Goal: Task Accomplishment & Management: Use online tool/utility

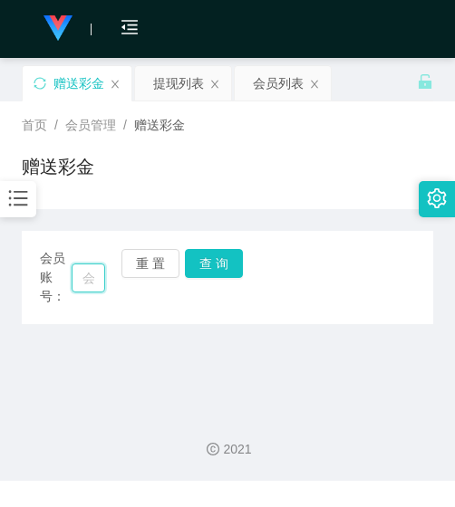
click at [88, 274] on input "text" at bounding box center [89, 278] width 34 height 29
paste input "ym"
type input "ym"
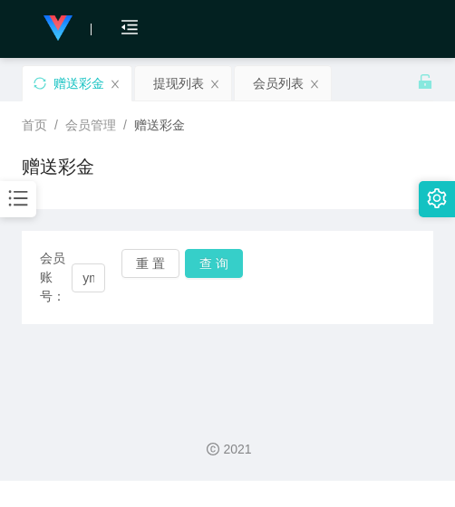
click at [195, 263] on button "查 询" at bounding box center [214, 263] width 58 height 29
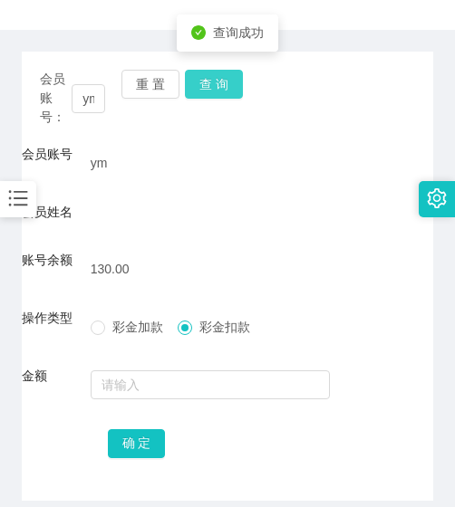
scroll to position [257, 0]
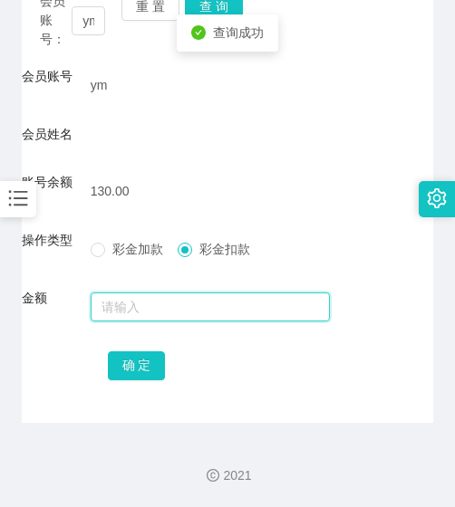
click at [174, 318] on input "text" at bounding box center [211, 307] width 240 height 29
type input "130"
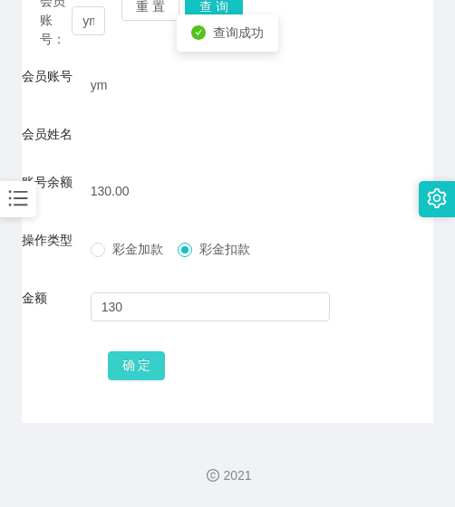
click at [123, 353] on button "确 定" at bounding box center [137, 366] width 58 height 29
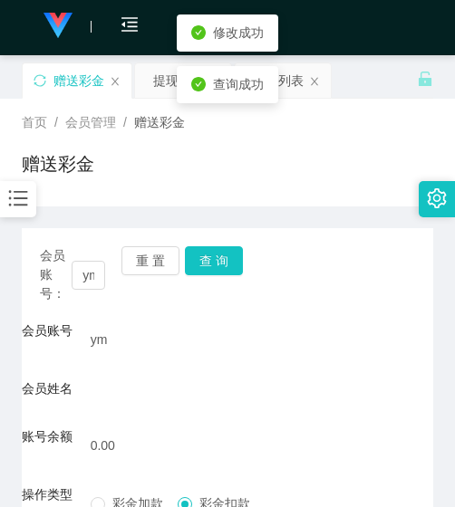
scroll to position [0, 0]
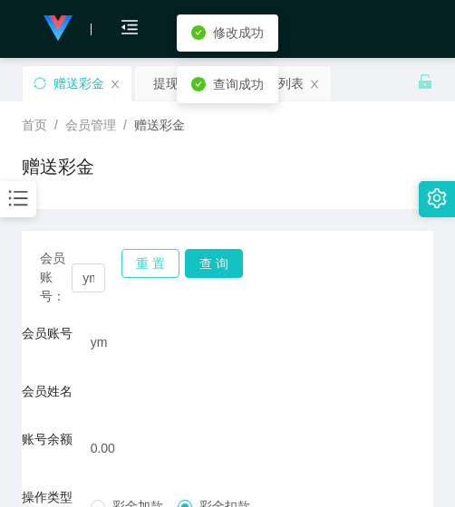
click at [141, 260] on button "重 置" at bounding box center [150, 263] width 58 height 29
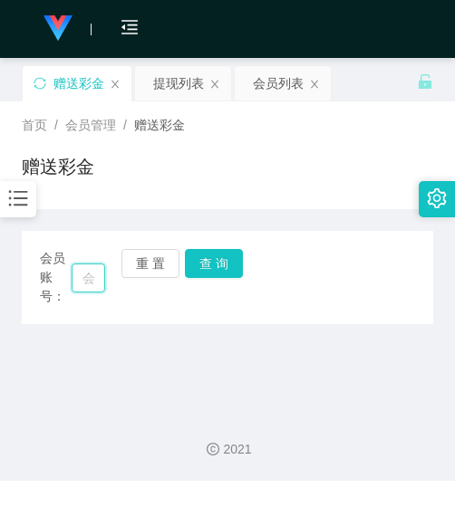
click at [78, 266] on input "text" at bounding box center [89, 278] width 34 height 29
paste input "WongTeckHuong"
type input "WongTeckHuong"
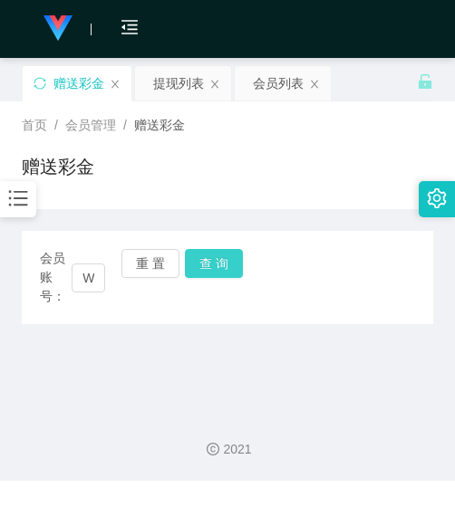
click at [200, 267] on button "查 询" at bounding box center [214, 263] width 58 height 29
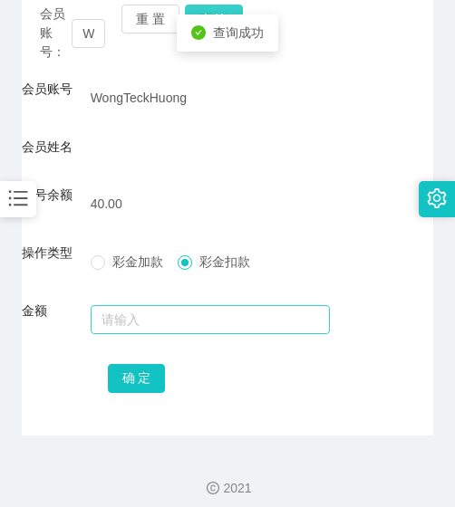
scroll to position [257, 0]
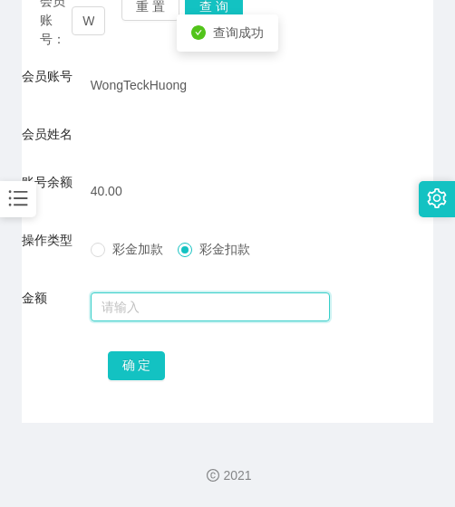
click at [182, 299] on input "text" at bounding box center [211, 307] width 240 height 29
type input "40"
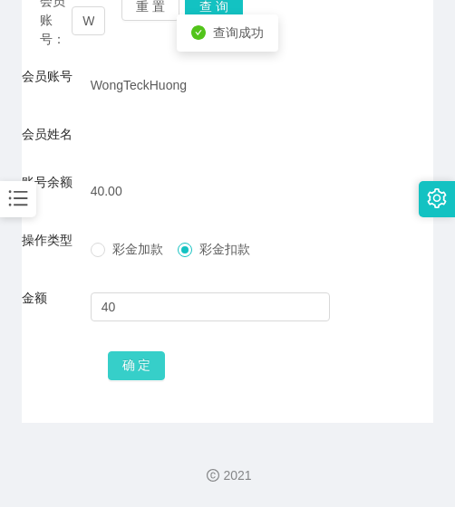
click at [128, 370] on button "确 定" at bounding box center [137, 366] width 58 height 29
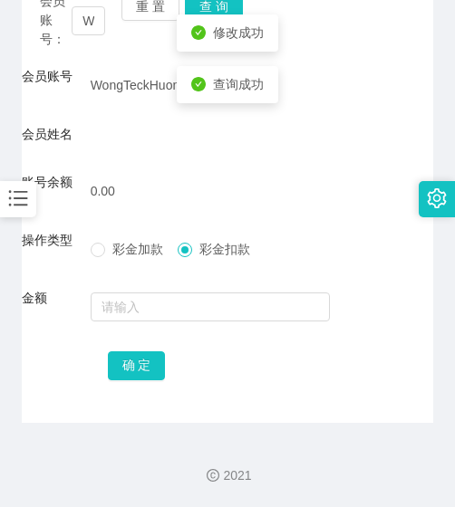
drag, startPoint x: 94, startPoint y: 397, endPoint x: 23, endPoint y: 382, distance: 73.0
click at [94, 397] on div "会员账号： [PERSON_NAME] 重 置 查 询 会员账号 [PERSON_NAME] 会员姓名 账号余额 0.00 操作类型 彩金加款 彩金扣款 金额…" at bounding box center [227, 198] width 411 height 449
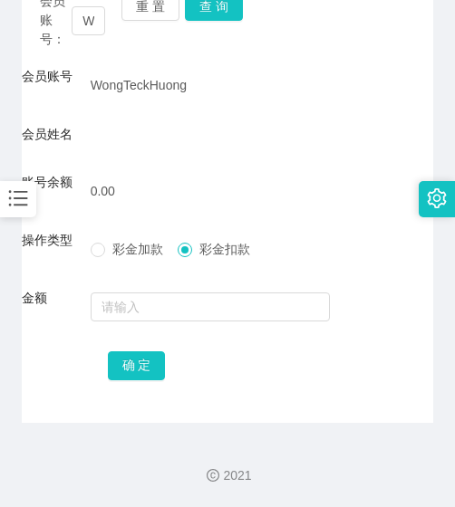
scroll to position [167, 0]
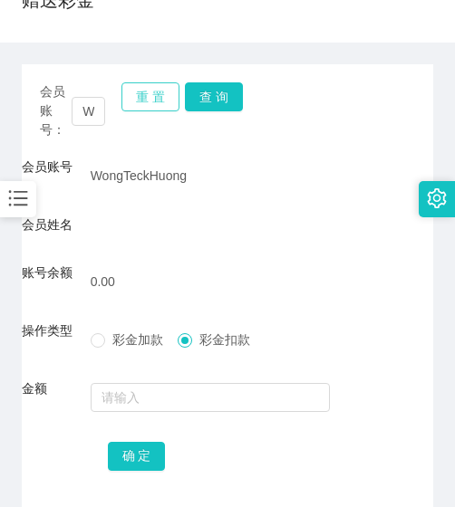
click at [156, 97] on button "重 置" at bounding box center [150, 96] width 58 height 29
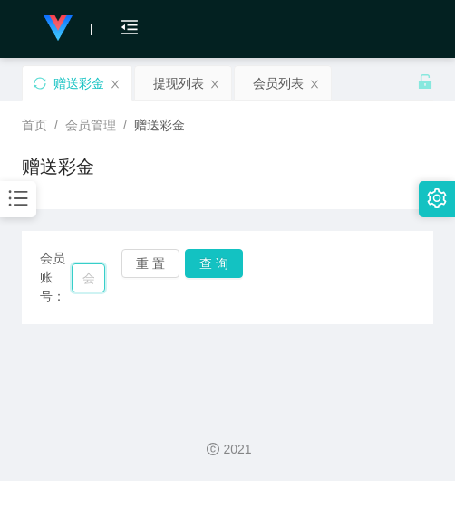
click at [82, 273] on input "text" at bounding box center [89, 278] width 34 height 29
paste input "tian133188"
type input "tian133188"
click at [210, 250] on button "查 询" at bounding box center [214, 263] width 58 height 29
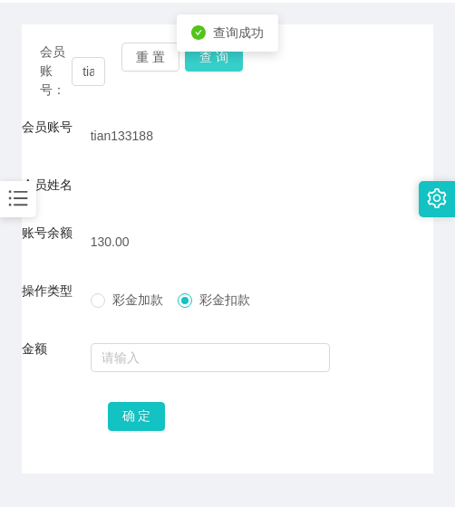
scroll to position [257, 0]
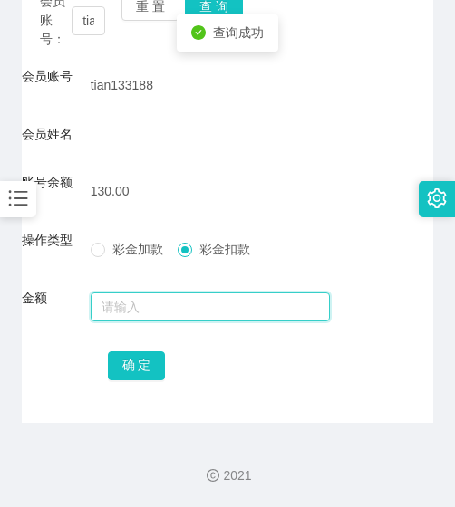
click at [187, 306] on input "text" at bounding box center [211, 307] width 240 height 29
type input "130"
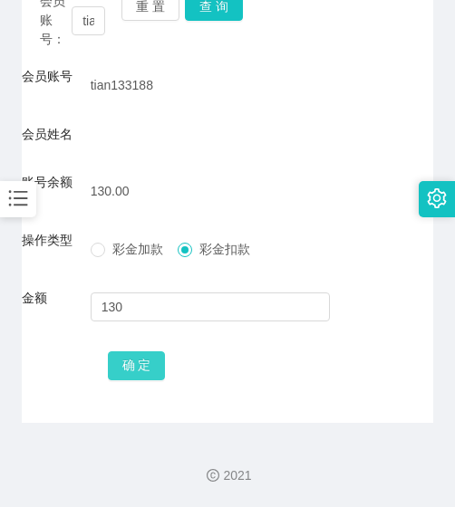
click at [136, 352] on button "确 定" at bounding box center [137, 366] width 58 height 29
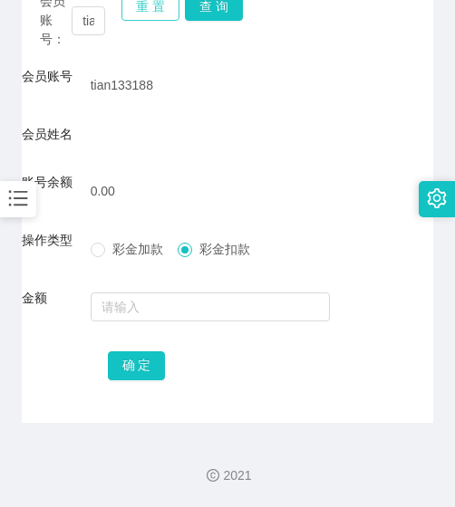
click at [145, 5] on button "重 置" at bounding box center [150, 6] width 58 height 29
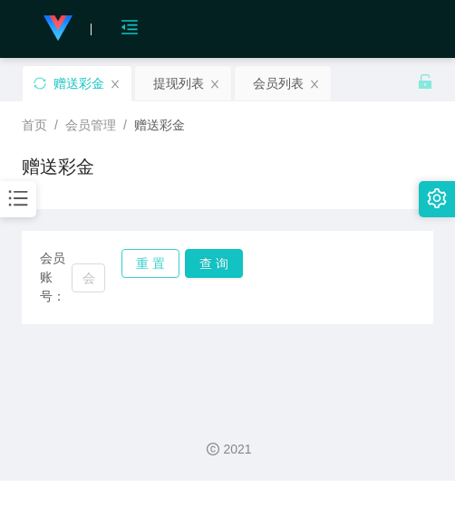
scroll to position [0, 0]
click at [89, 287] on input "text" at bounding box center [89, 278] width 34 height 29
paste input "Manyee"
type input "Manyee"
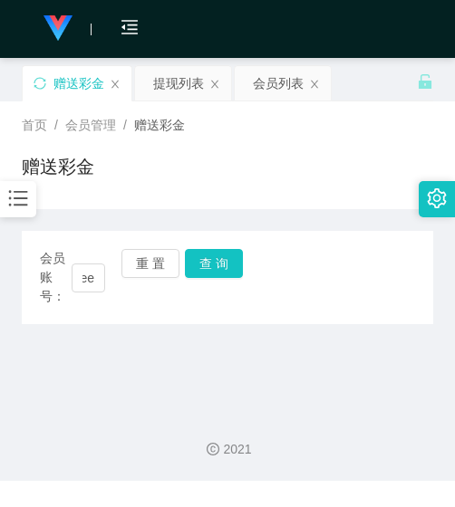
scroll to position [0, 0]
click at [207, 278] on div "会员账号： Manyee 重 置 查 询" at bounding box center [227, 277] width 411 height 57
click at [207, 272] on button "查 询" at bounding box center [214, 263] width 58 height 29
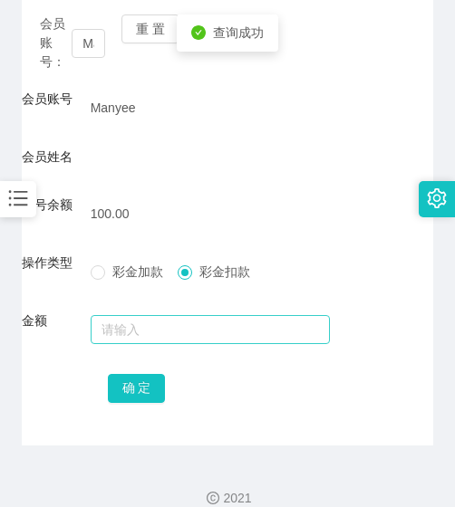
scroll to position [257, 0]
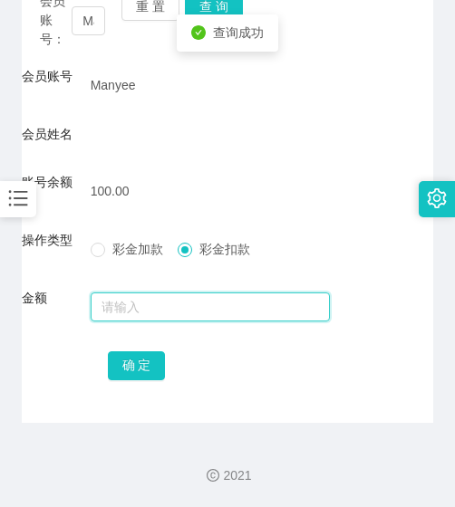
click at [189, 299] on input "text" at bounding box center [211, 307] width 240 height 29
type input "100"
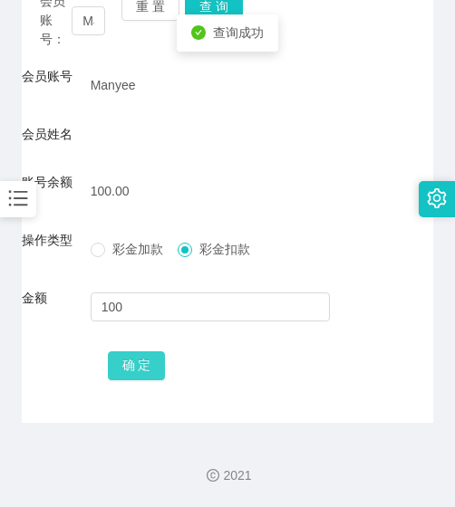
drag, startPoint x: 133, startPoint y: 347, endPoint x: 133, endPoint y: 361, distance: 13.6
click at [133, 353] on div "确 定" at bounding box center [228, 365] width 240 height 36
click at [133, 361] on button "确 定" at bounding box center [137, 366] width 58 height 29
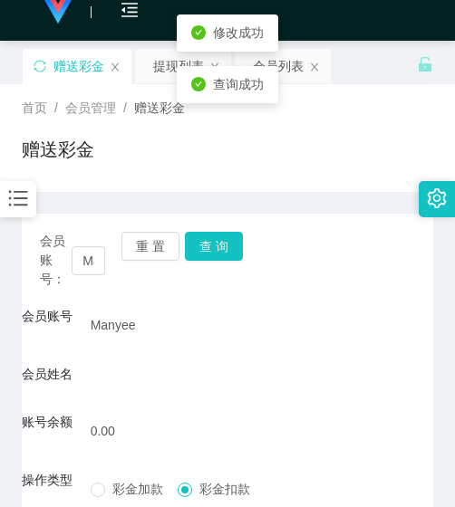
scroll to position [0, 0]
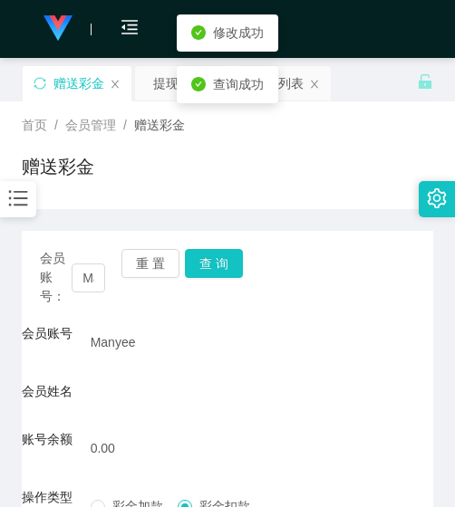
click at [142, 278] on div "重 置 查 询" at bounding box center [153, 277] width 65 height 57
click at [142, 270] on div "重 置 查 询" at bounding box center [153, 277] width 65 height 57
click at [142, 269] on button "重 置" at bounding box center [150, 263] width 58 height 29
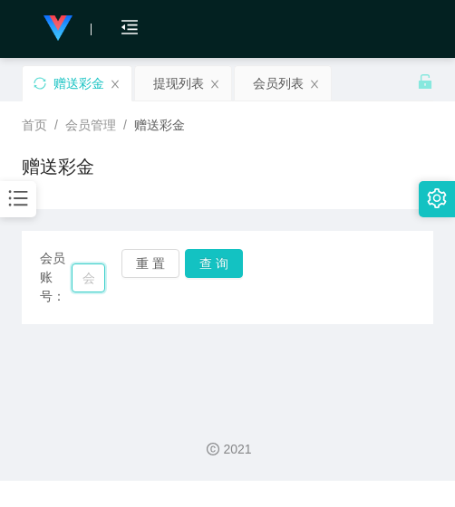
click at [85, 265] on input "text" at bounding box center [89, 278] width 34 height 29
paste input "0147432122"
type input "0147432122"
click at [214, 266] on button "查 询" at bounding box center [214, 263] width 58 height 29
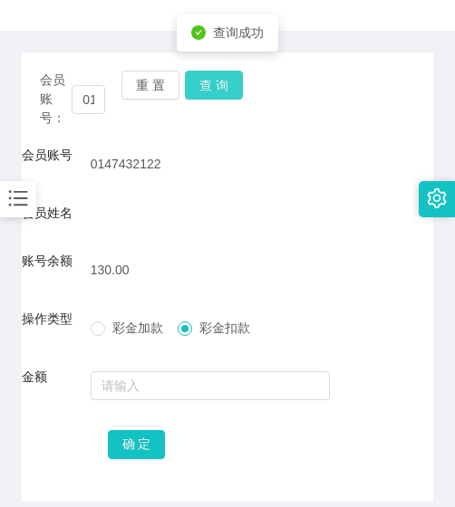
scroll to position [257, 0]
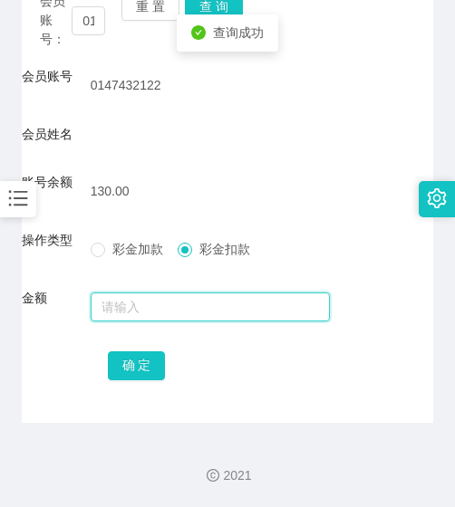
click at [205, 311] on input "text" at bounding box center [211, 307] width 240 height 29
type input "130"
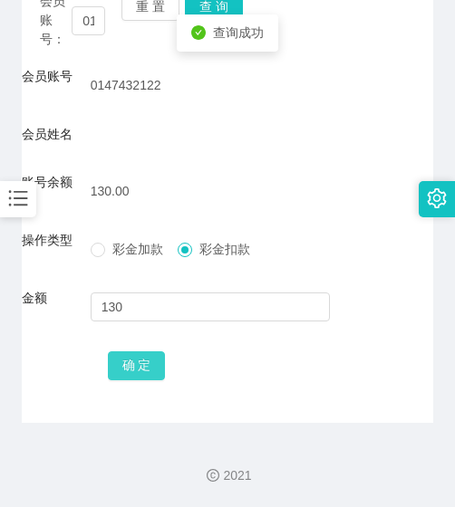
click at [149, 360] on button "确 定" at bounding box center [137, 366] width 58 height 29
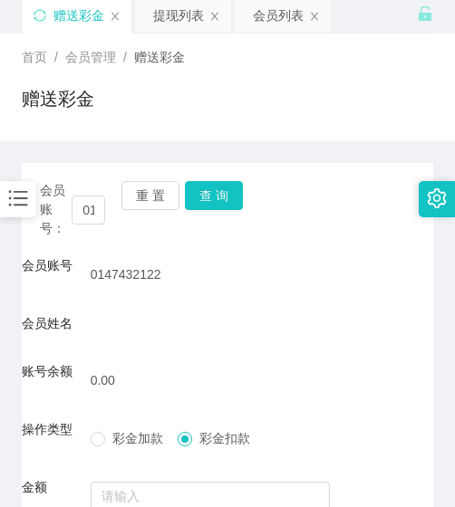
scroll to position [0, 0]
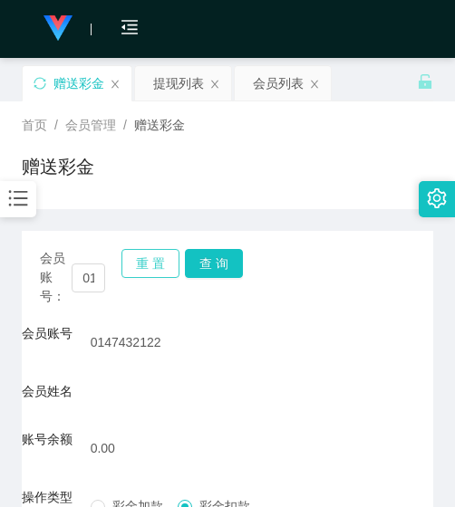
click at [147, 264] on button "重 置" at bounding box center [150, 263] width 58 height 29
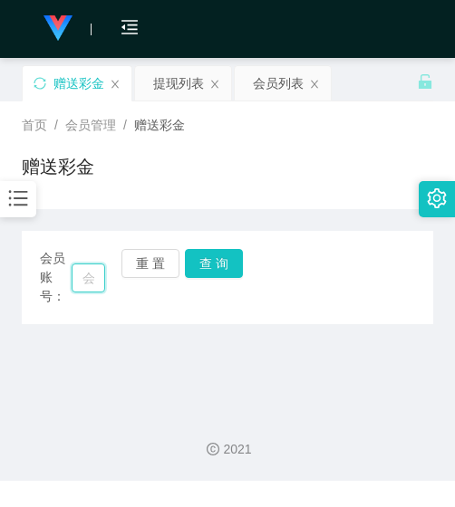
click at [74, 278] on input "text" at bounding box center [89, 278] width 34 height 29
paste input "[PERSON_NAME]"
type input "[PERSON_NAME]"
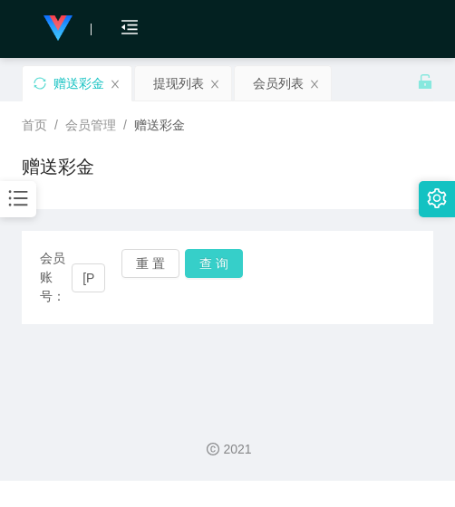
click at [209, 255] on button "查 询" at bounding box center [214, 263] width 58 height 29
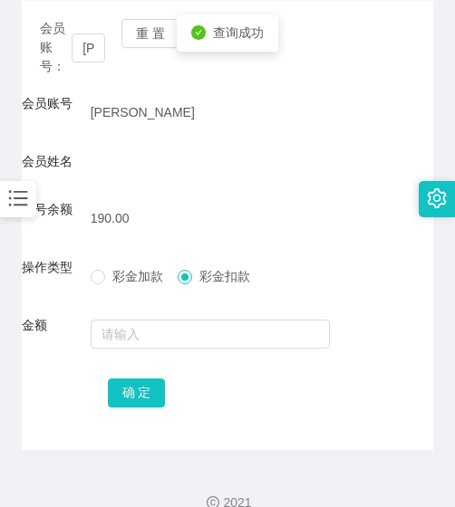
scroll to position [257, 0]
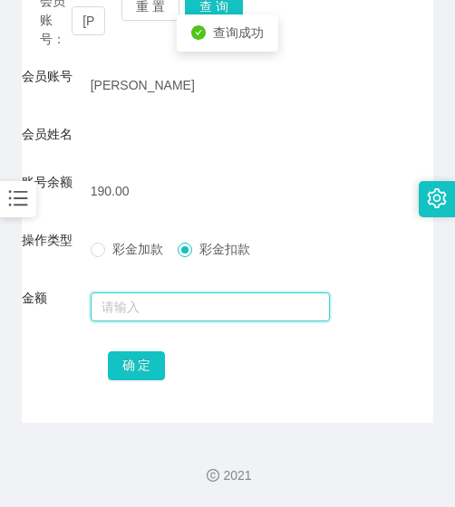
click at [200, 309] on input "text" at bounding box center [211, 307] width 240 height 29
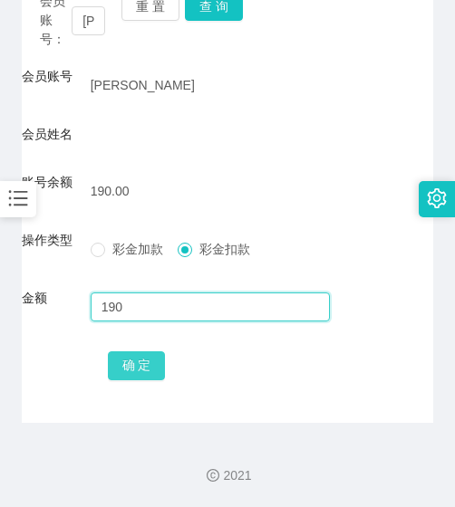
type input "190"
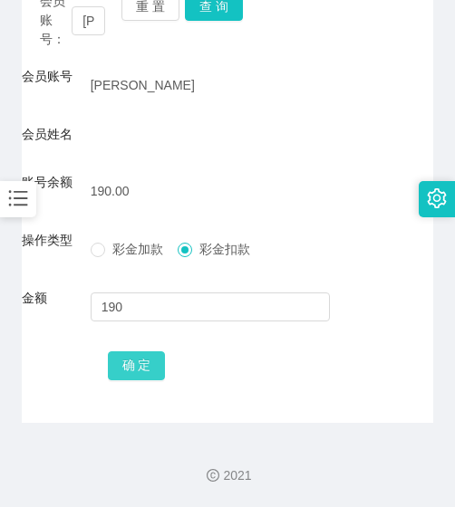
click at [149, 367] on button "确 定" at bounding box center [137, 366] width 58 height 29
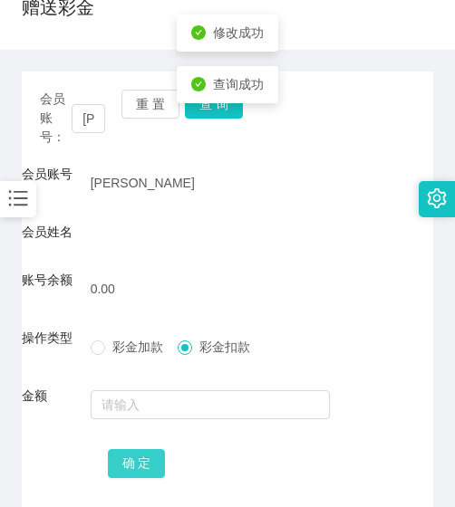
scroll to position [0, 0]
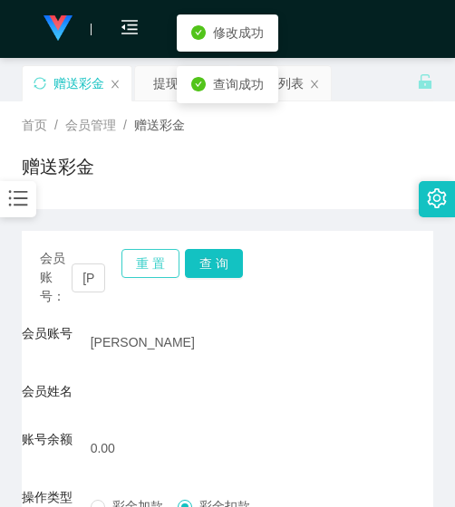
click at [146, 262] on button "重 置" at bounding box center [150, 263] width 58 height 29
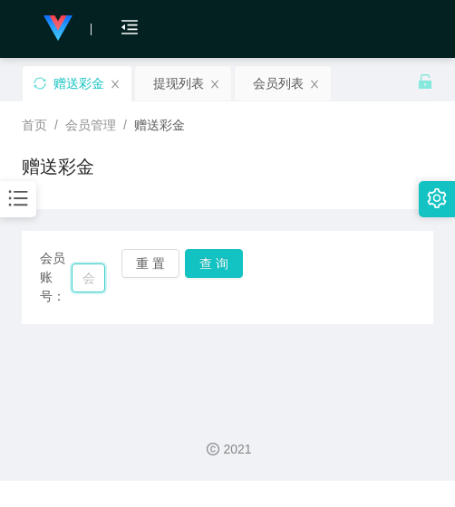
click at [80, 267] on input "text" at bounding box center [89, 278] width 34 height 29
paste input "jerryng"
type input "jerryng"
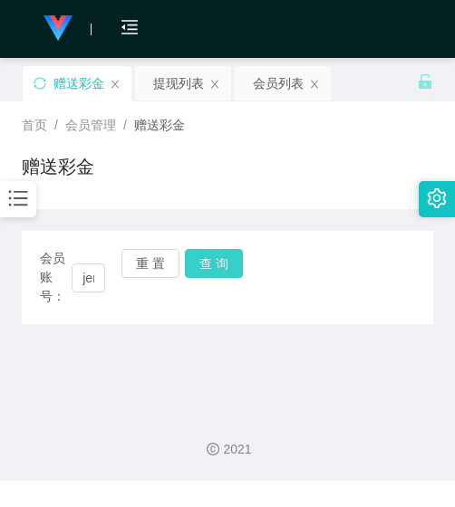
click at [203, 271] on button "查 询" at bounding box center [214, 263] width 58 height 29
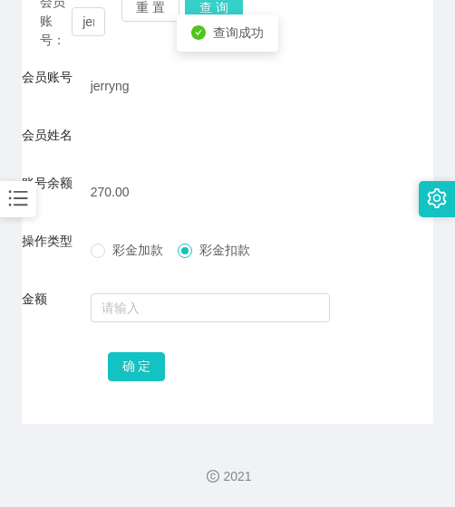
scroll to position [257, 0]
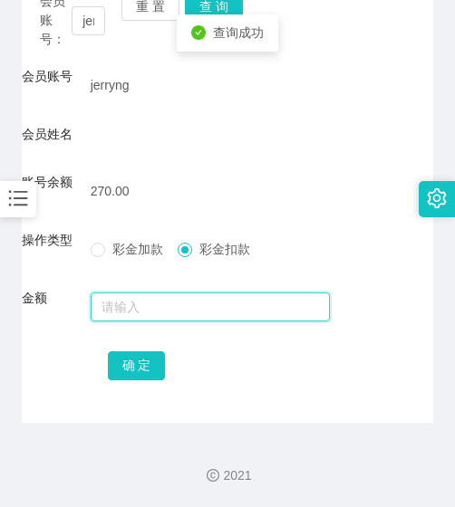
click at [194, 314] on input "text" at bounding box center [211, 307] width 240 height 29
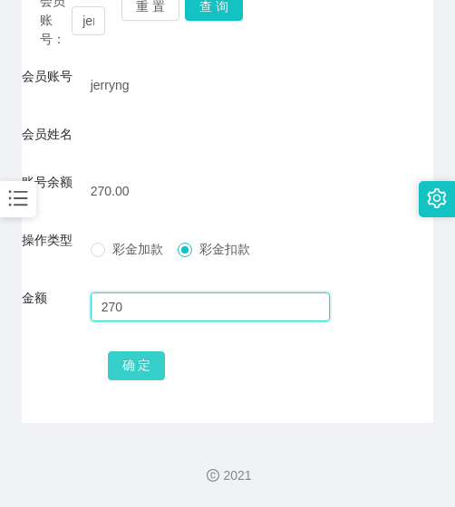
type input "270"
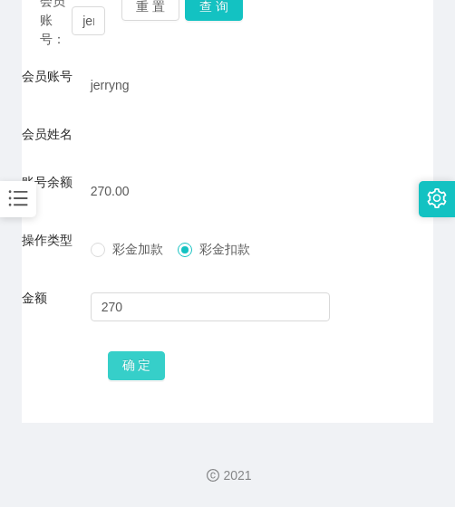
click at [150, 370] on button "确 定" at bounding box center [137, 366] width 58 height 29
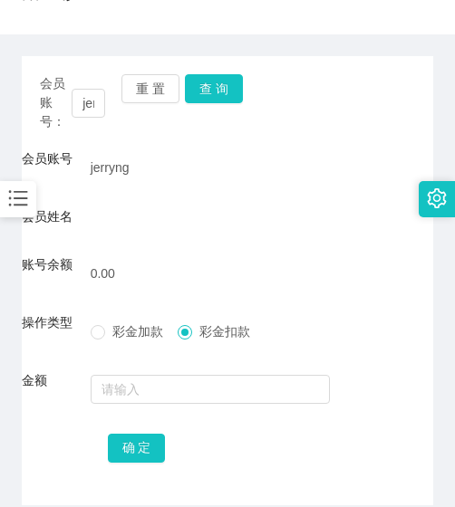
scroll to position [76, 0]
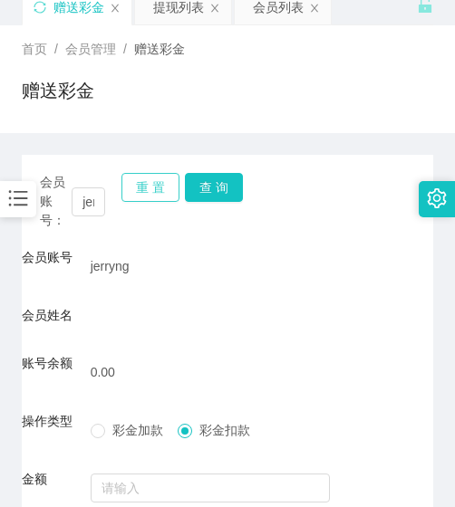
click at [139, 193] on button "重 置" at bounding box center [150, 187] width 58 height 29
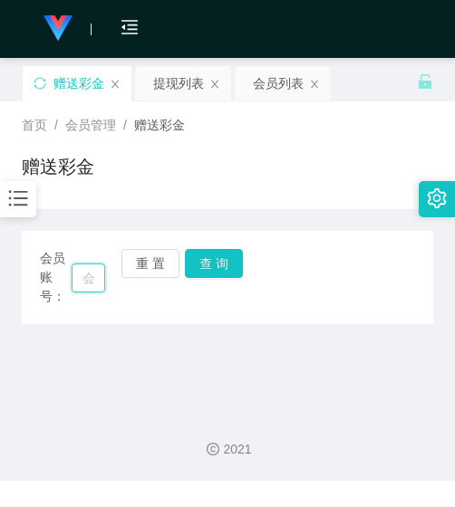
click at [92, 269] on input "text" at bounding box center [89, 278] width 34 height 29
paste input "tohtoh7717"
type input "tohtoh7717"
click at [228, 262] on button "查 询" at bounding box center [214, 263] width 58 height 29
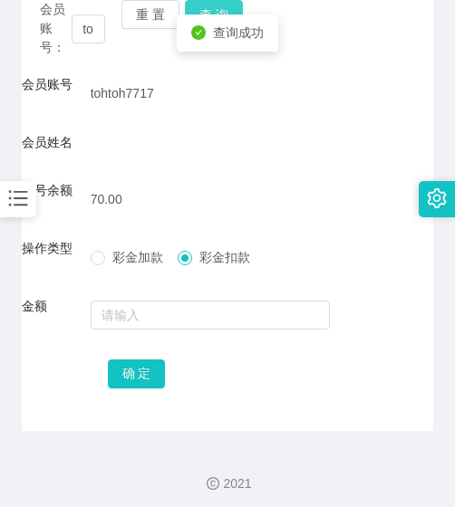
scroll to position [257, 0]
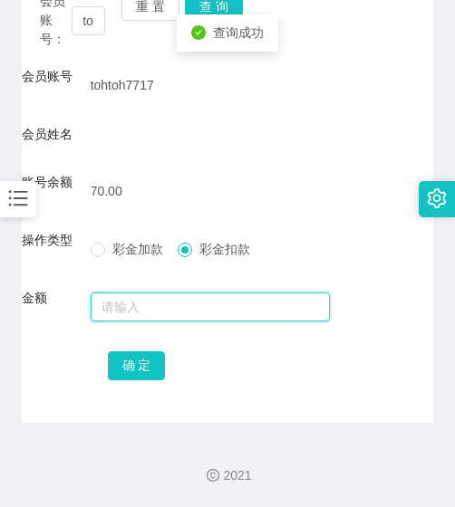
click at [205, 311] on input "text" at bounding box center [211, 307] width 240 height 29
type input "70"
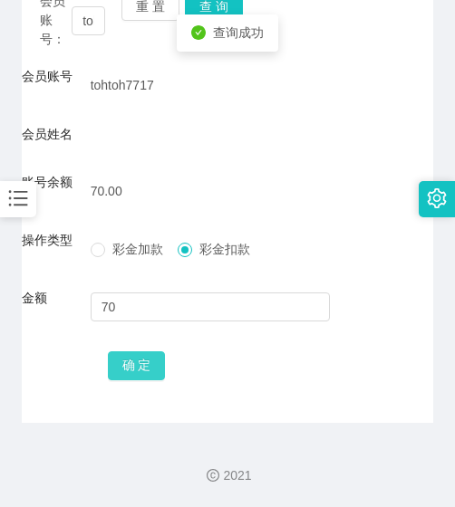
click at [120, 365] on button "确 定" at bounding box center [137, 366] width 58 height 29
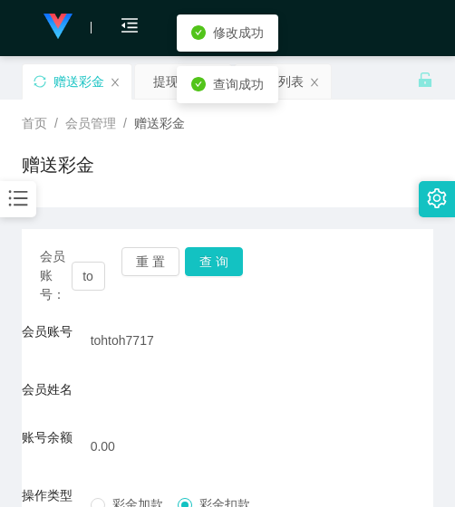
scroll to position [0, 0]
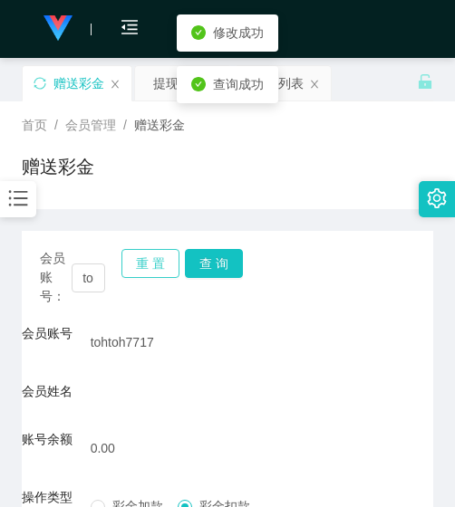
click at [153, 265] on button "重 置" at bounding box center [150, 263] width 58 height 29
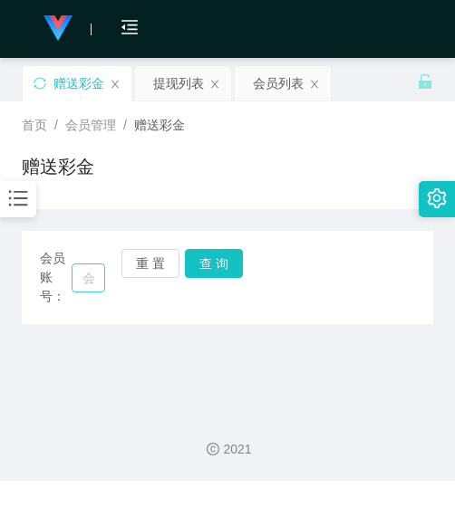
drag, startPoint x: 76, startPoint y: 262, endPoint x: 79, endPoint y: 275, distance: 13.0
click at [76, 263] on div "会员账号：" at bounding box center [72, 277] width 65 height 57
click at [79, 275] on input "text" at bounding box center [89, 278] width 34 height 29
paste input "tohtoh7717"
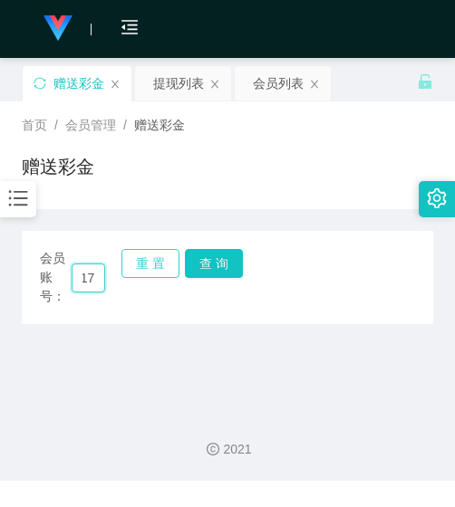
type input "tohtoh7717"
click at [162, 265] on button "重 置" at bounding box center [150, 263] width 58 height 29
click at [94, 288] on input "text" at bounding box center [89, 278] width 34 height 29
paste input "tohtoh7717"
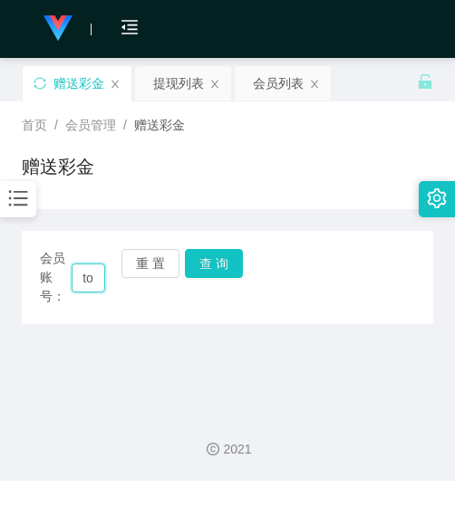
scroll to position [0, 53]
type input "tohtoh7717"
click at [188, 265] on button "查 询" at bounding box center [214, 263] width 58 height 29
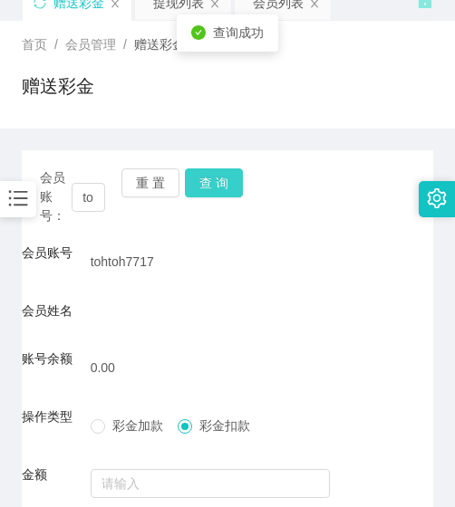
scroll to position [76, 0]
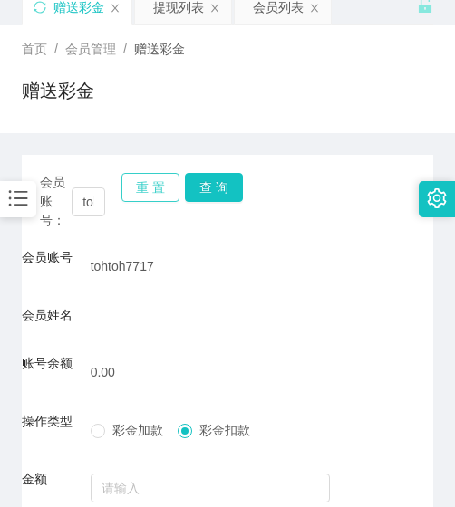
click at [169, 192] on button "重 置" at bounding box center [150, 187] width 58 height 29
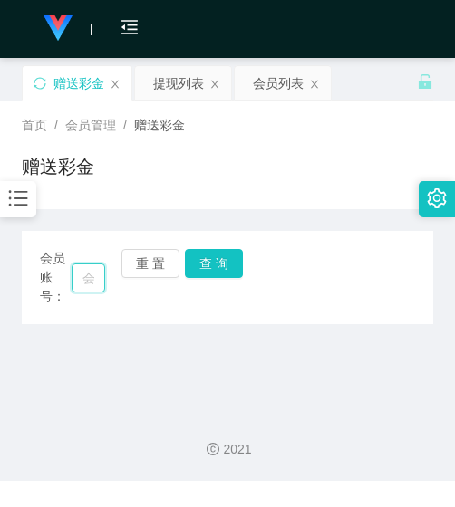
click at [72, 278] on input "text" at bounding box center [89, 278] width 34 height 29
paste input "NGFENGYIMOE"
type input "NGFENGYIMOE"
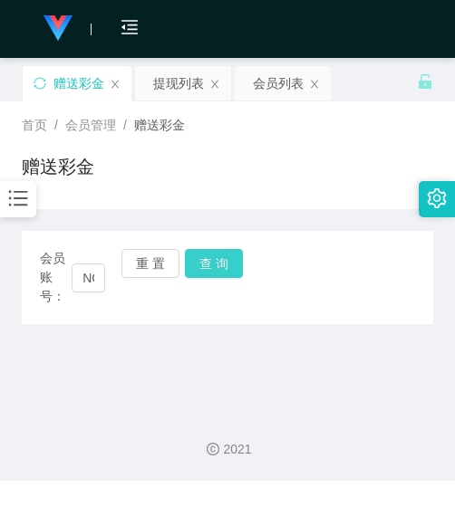
click at [205, 271] on button "查 询" at bounding box center [214, 263] width 58 height 29
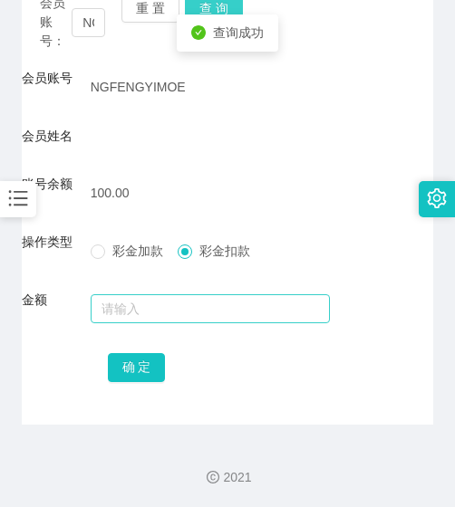
scroll to position [257, 0]
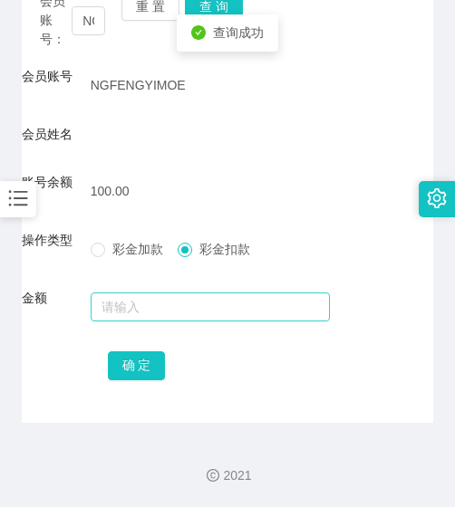
drag, startPoint x: 188, startPoint y: 323, endPoint x: 182, endPoint y: 311, distance: 13.4
click at [185, 318] on div at bounding box center [211, 307] width 240 height 36
click at [182, 311] on input "text" at bounding box center [211, 307] width 240 height 29
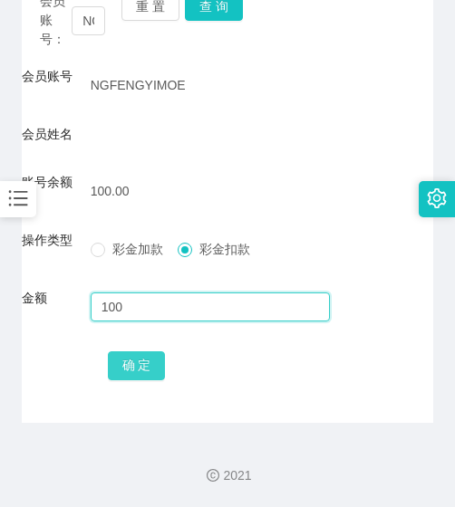
type input "100"
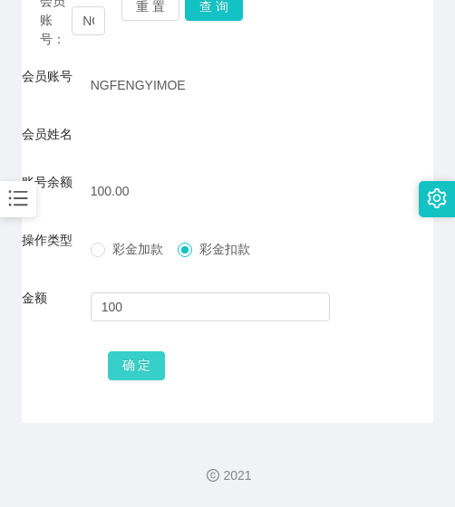
click at [141, 362] on button "确 定" at bounding box center [137, 366] width 58 height 29
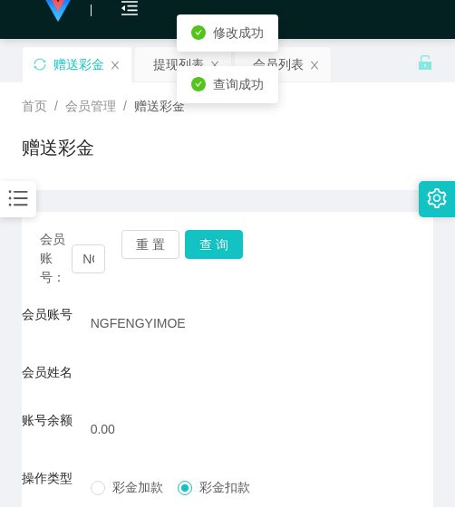
scroll to position [0, 0]
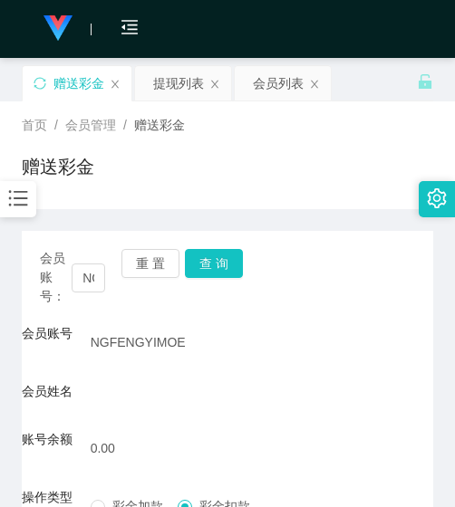
click at [96, 161] on div "赠送彩金" at bounding box center [227, 174] width 411 height 42
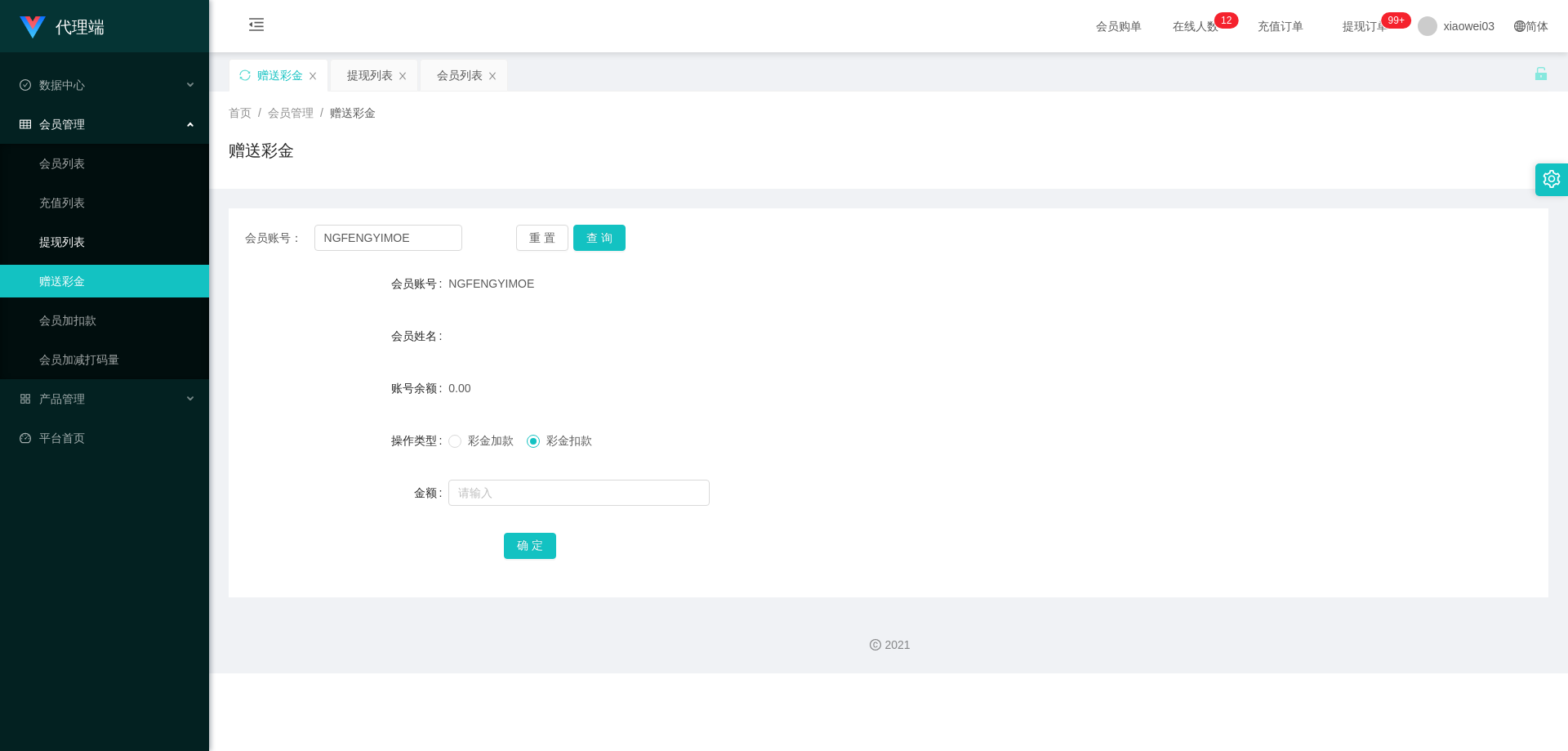
click at [109, 236] on link "提现列表" at bounding box center [117, 242] width 157 height 32
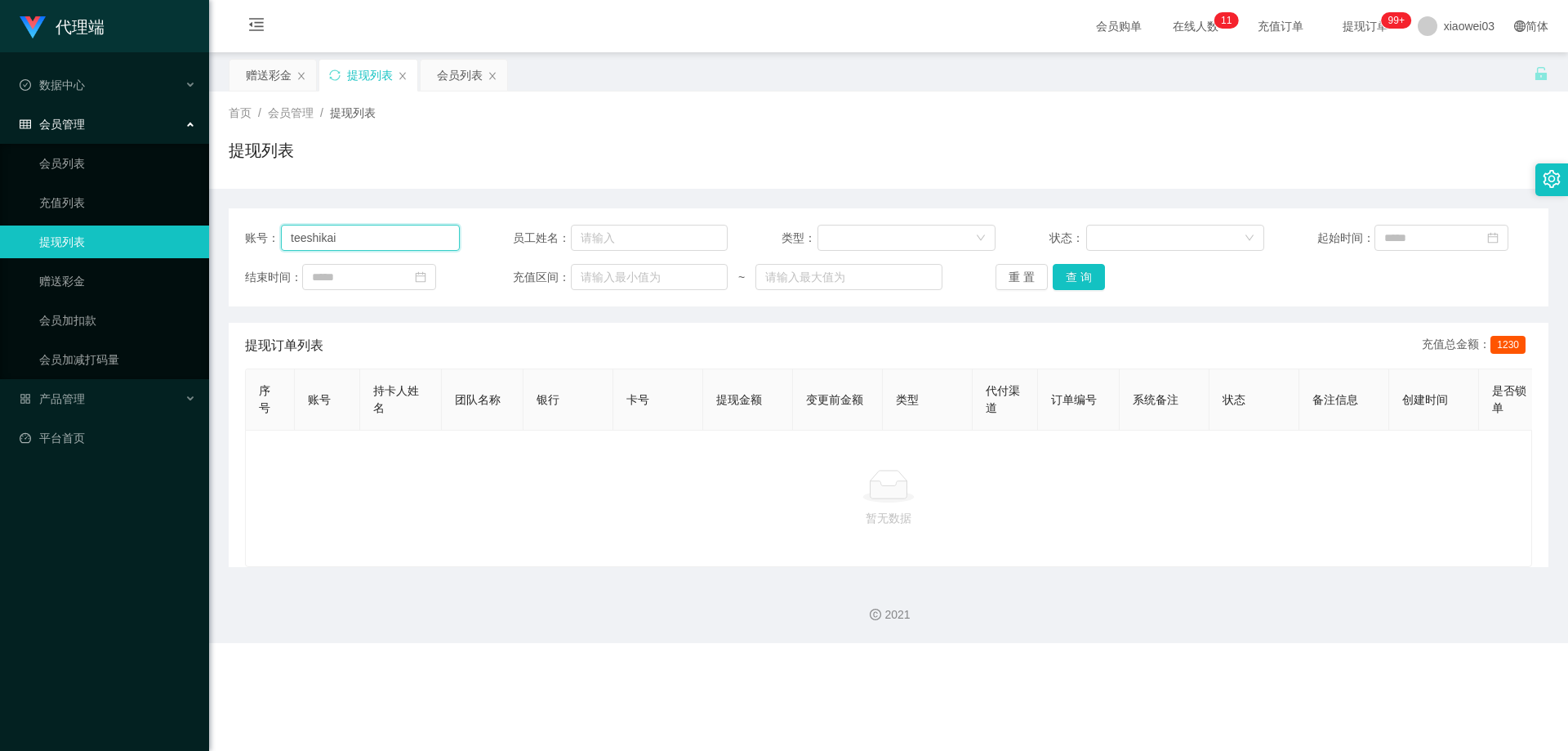
click at [409, 242] on input "teeshikai" at bounding box center [371, 237] width 179 height 26
type input "t"
paste input "GHANGWEIXIAN"
type input "GHANGWEIXIAN"
click at [409, 278] on button "查 询" at bounding box center [1079, 277] width 52 height 26
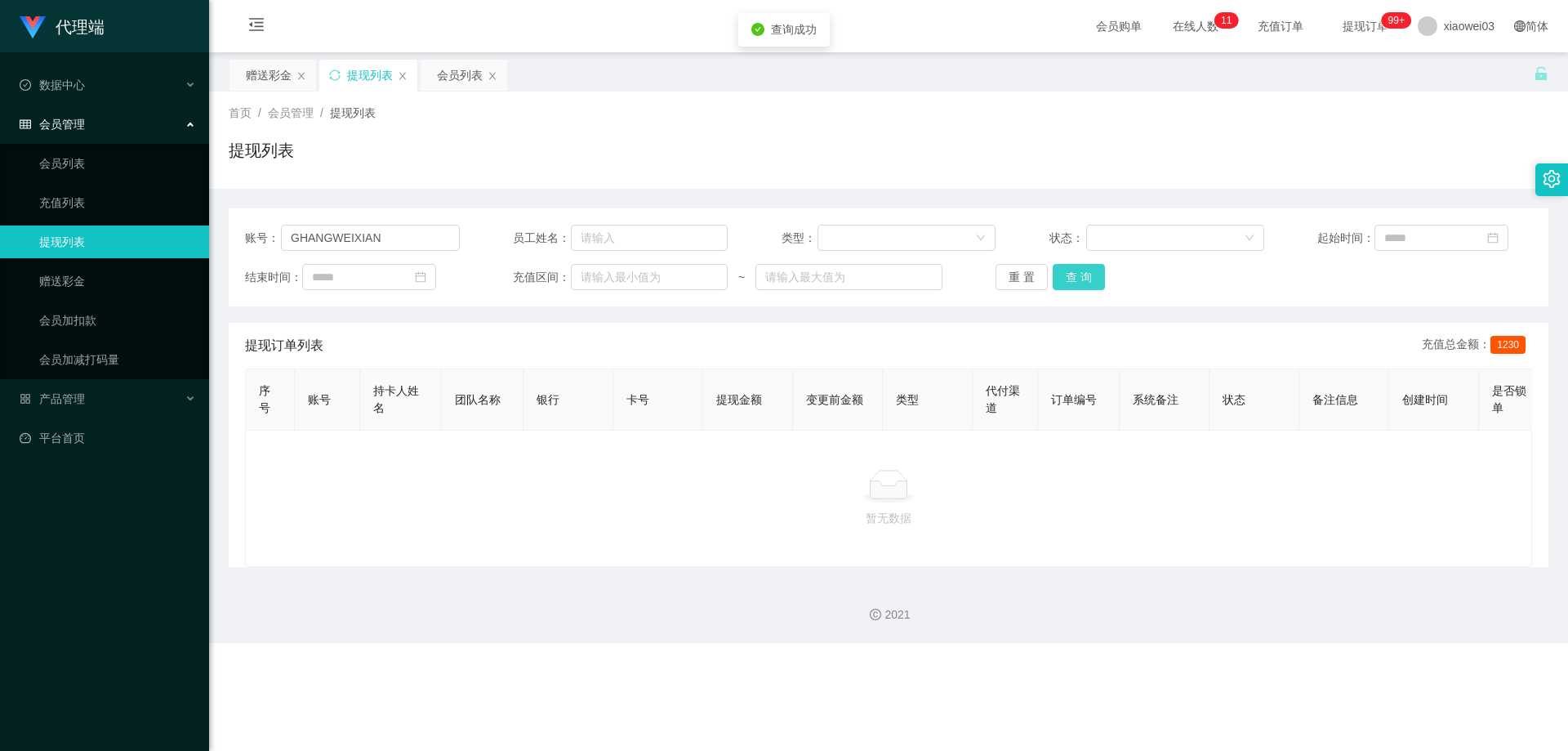
click at [409, 279] on button "查 询" at bounding box center [1079, 277] width 52 height 26
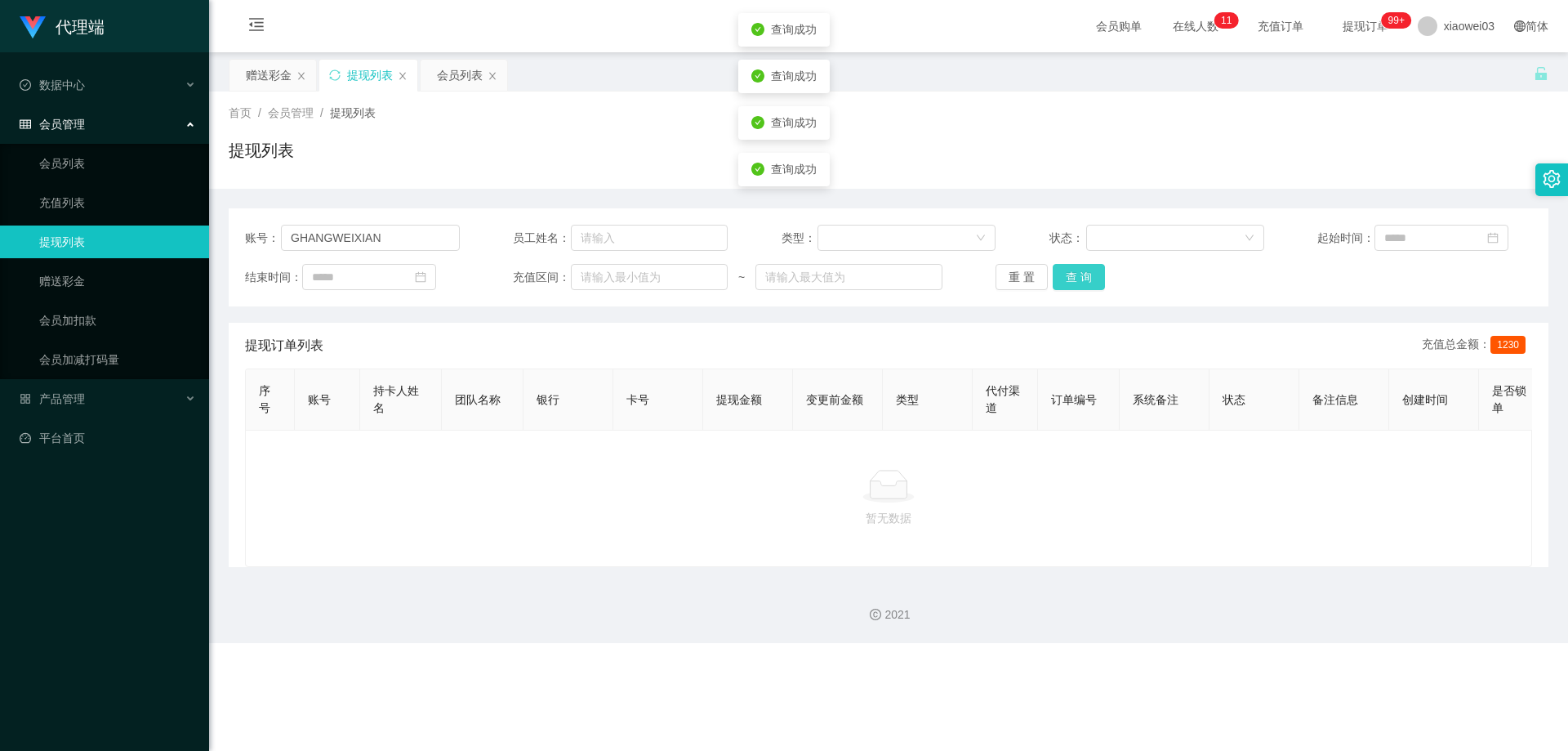
click at [409, 279] on button "查 询" at bounding box center [1079, 277] width 52 height 26
click at [409, 279] on div "重 置 查 询" at bounding box center [1103, 277] width 215 height 26
click at [409, 279] on button "查 询" at bounding box center [1079, 277] width 52 height 26
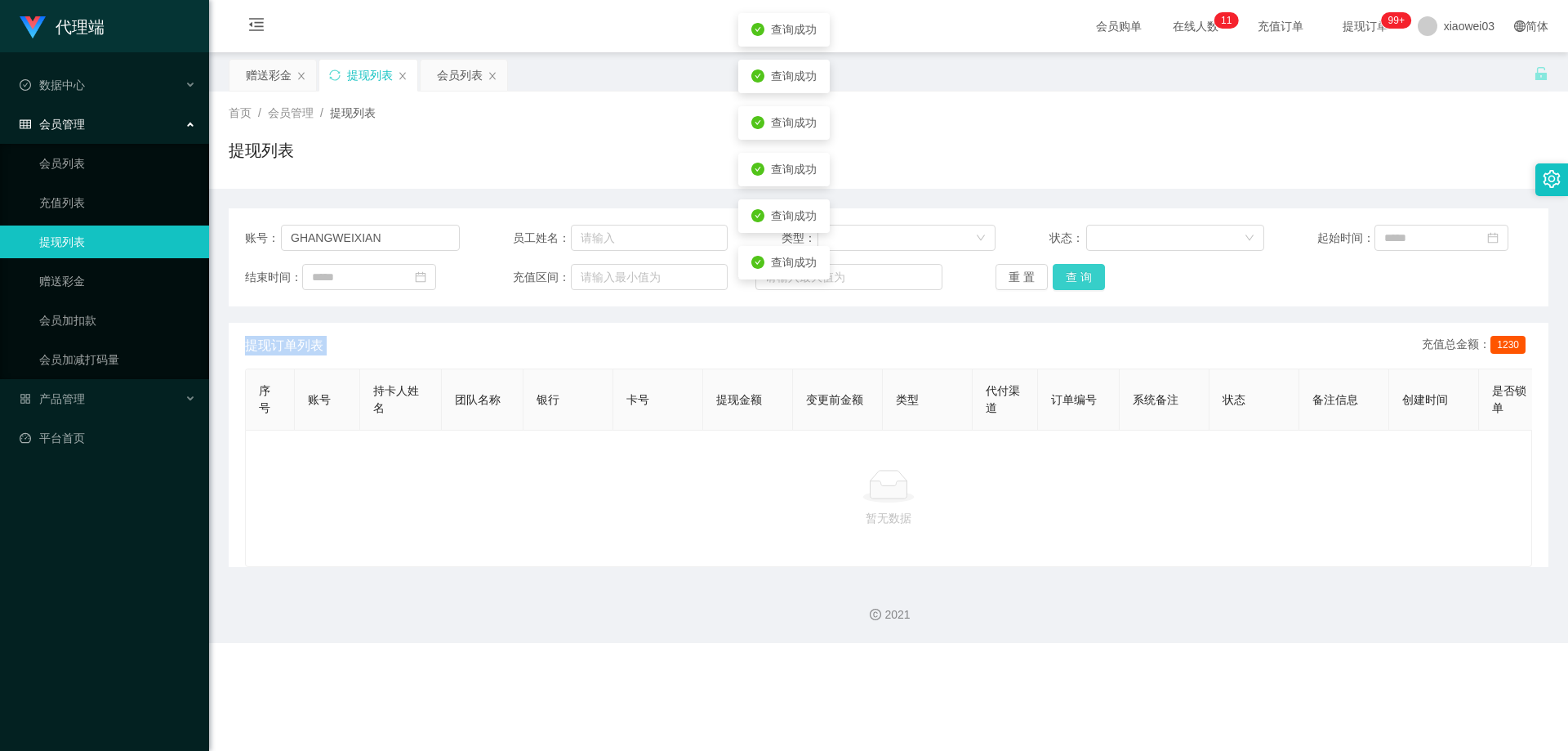
click at [409, 279] on button "查 询" at bounding box center [1079, 277] width 52 height 26
click at [409, 279] on button "查 询" at bounding box center [1088, 277] width 70 height 26
click at [409, 279] on button "查 询" at bounding box center [1079, 277] width 52 height 26
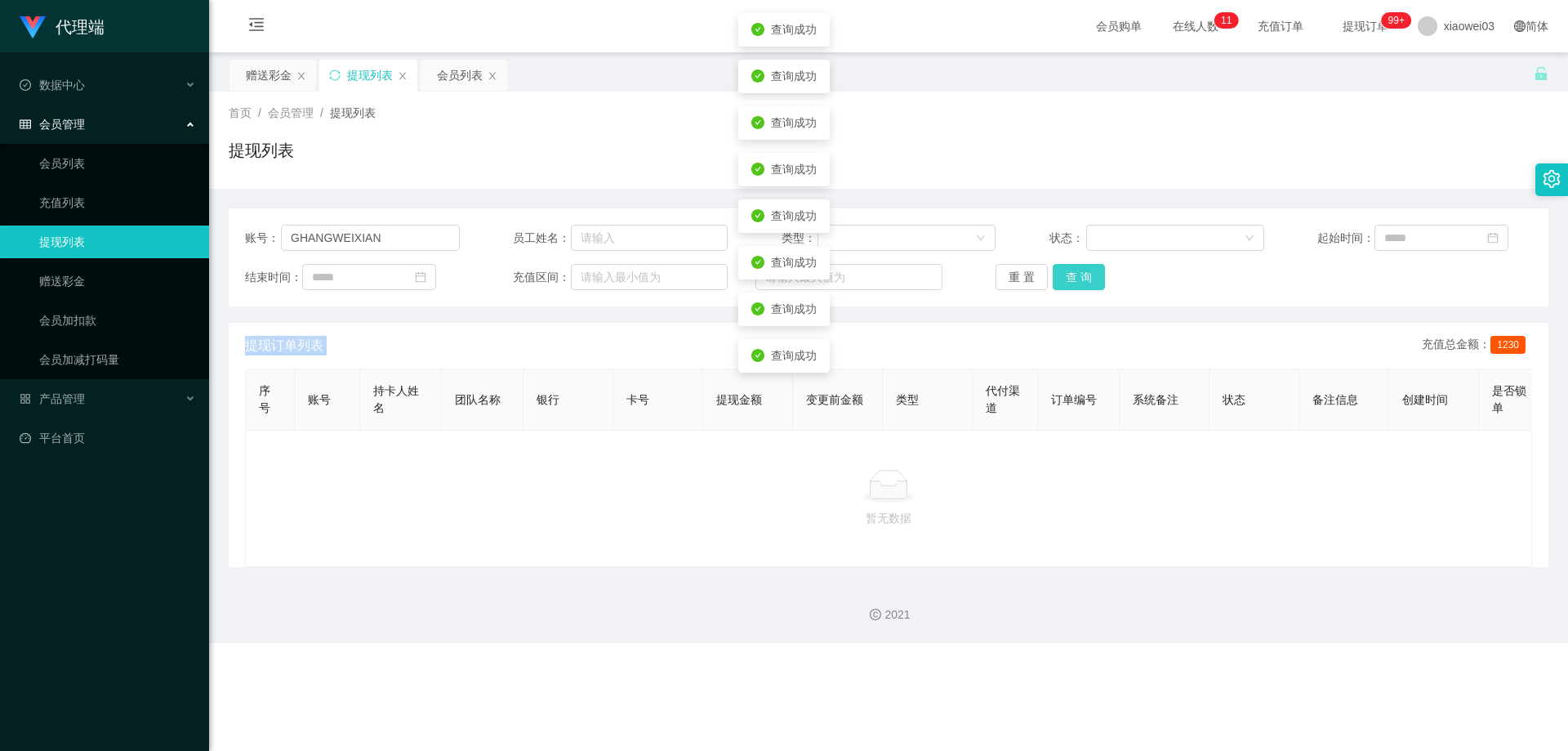
click at [409, 279] on button "查 询" at bounding box center [1079, 277] width 52 height 26
click at [409, 280] on button "查 询" at bounding box center [1079, 277] width 52 height 26
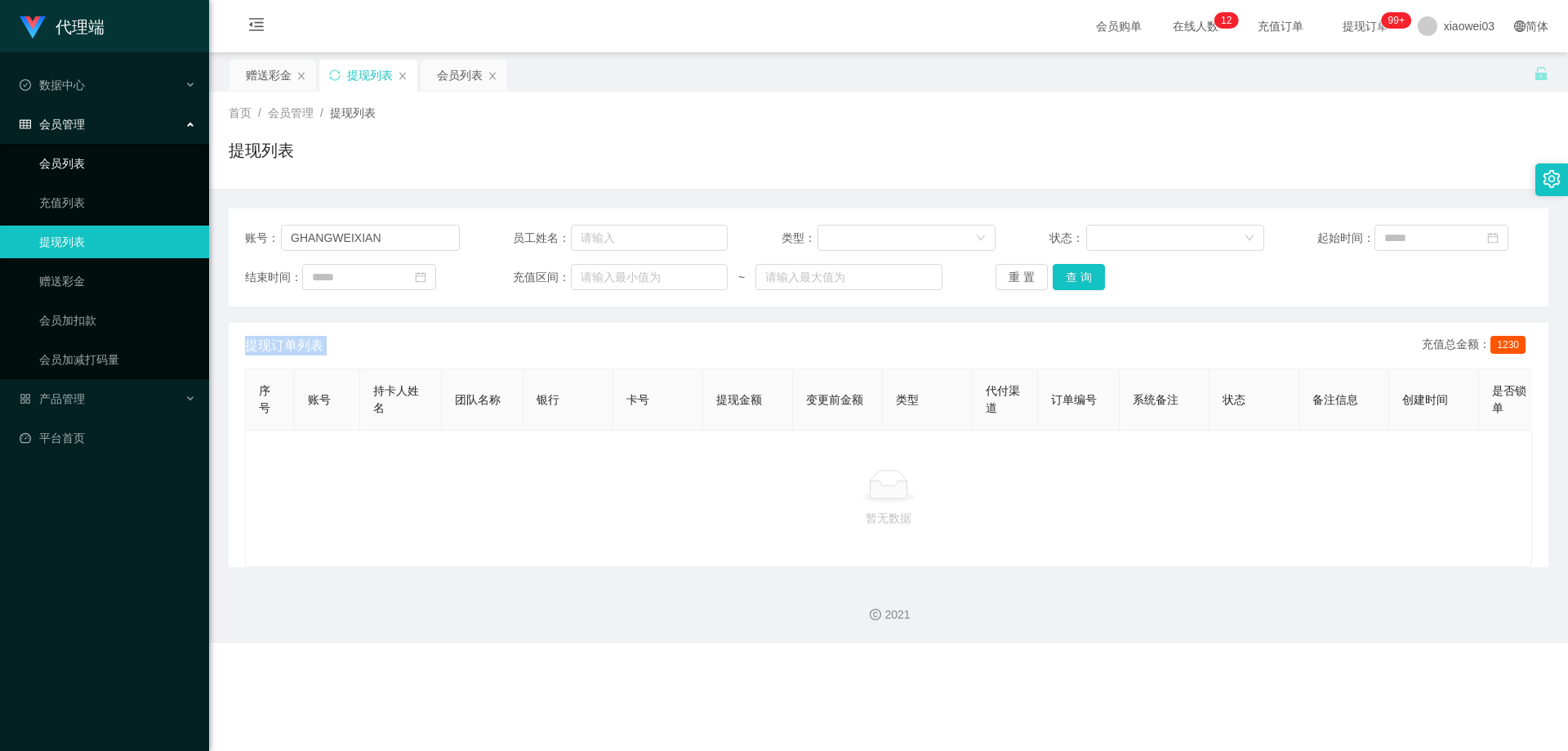
click at [81, 172] on link "会员列表" at bounding box center [117, 163] width 157 height 32
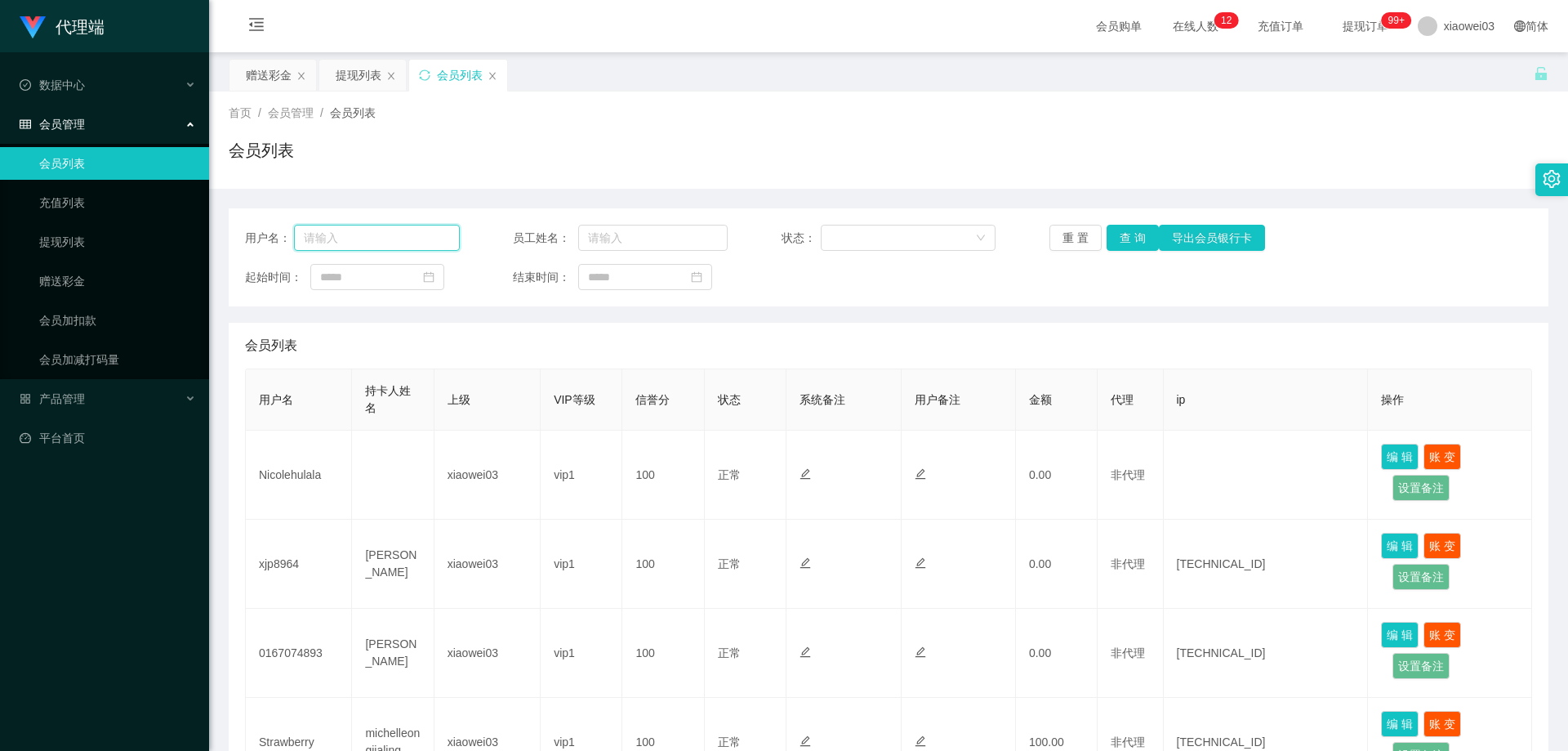
click at [369, 236] on input "text" at bounding box center [377, 237] width 166 height 26
paste input "GHANGWEIXIAN"
type input "GHANGWEIXIAN"
click at [409, 235] on button "重 置" at bounding box center [1076, 237] width 52 height 26
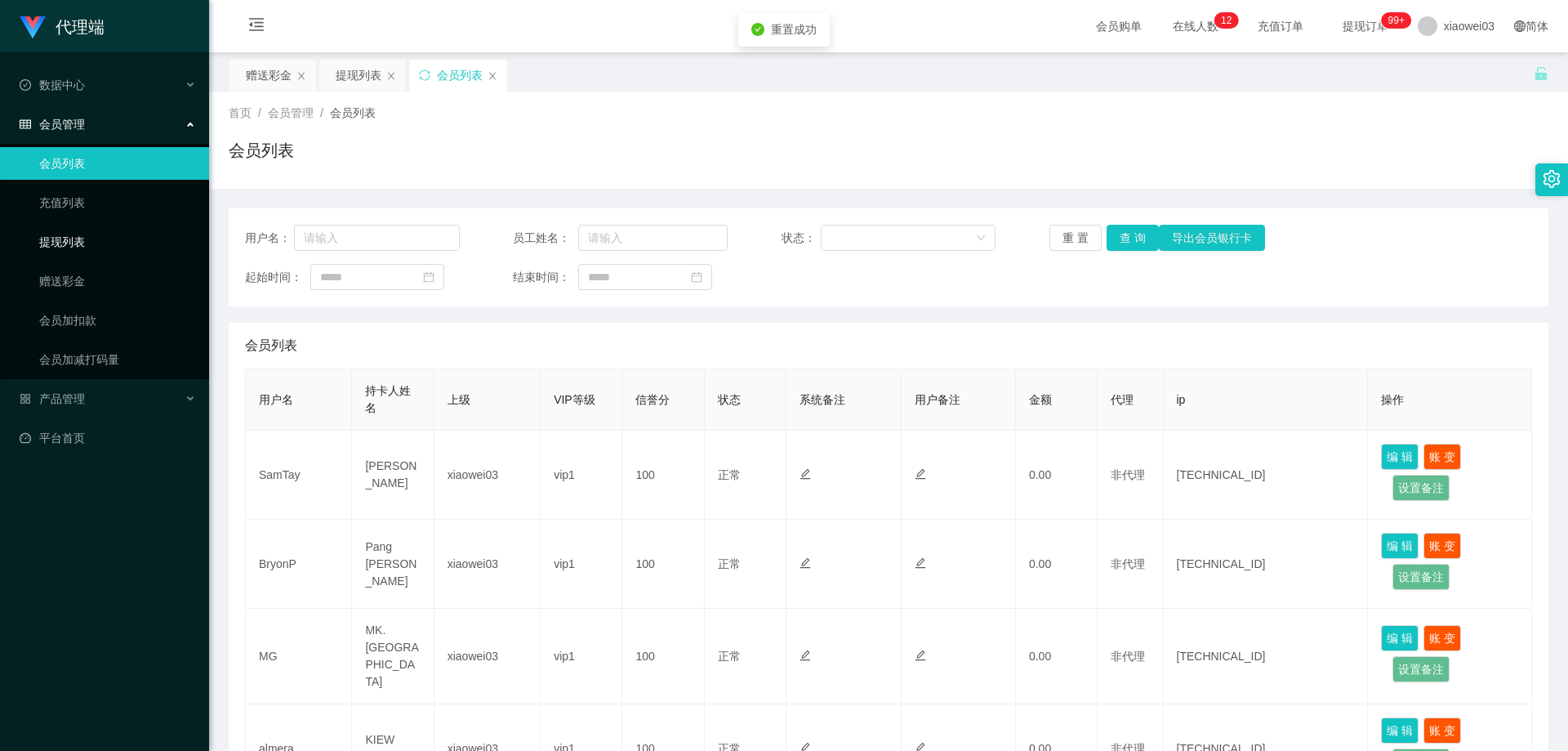
click at [112, 244] on link "提现列表" at bounding box center [117, 242] width 157 height 32
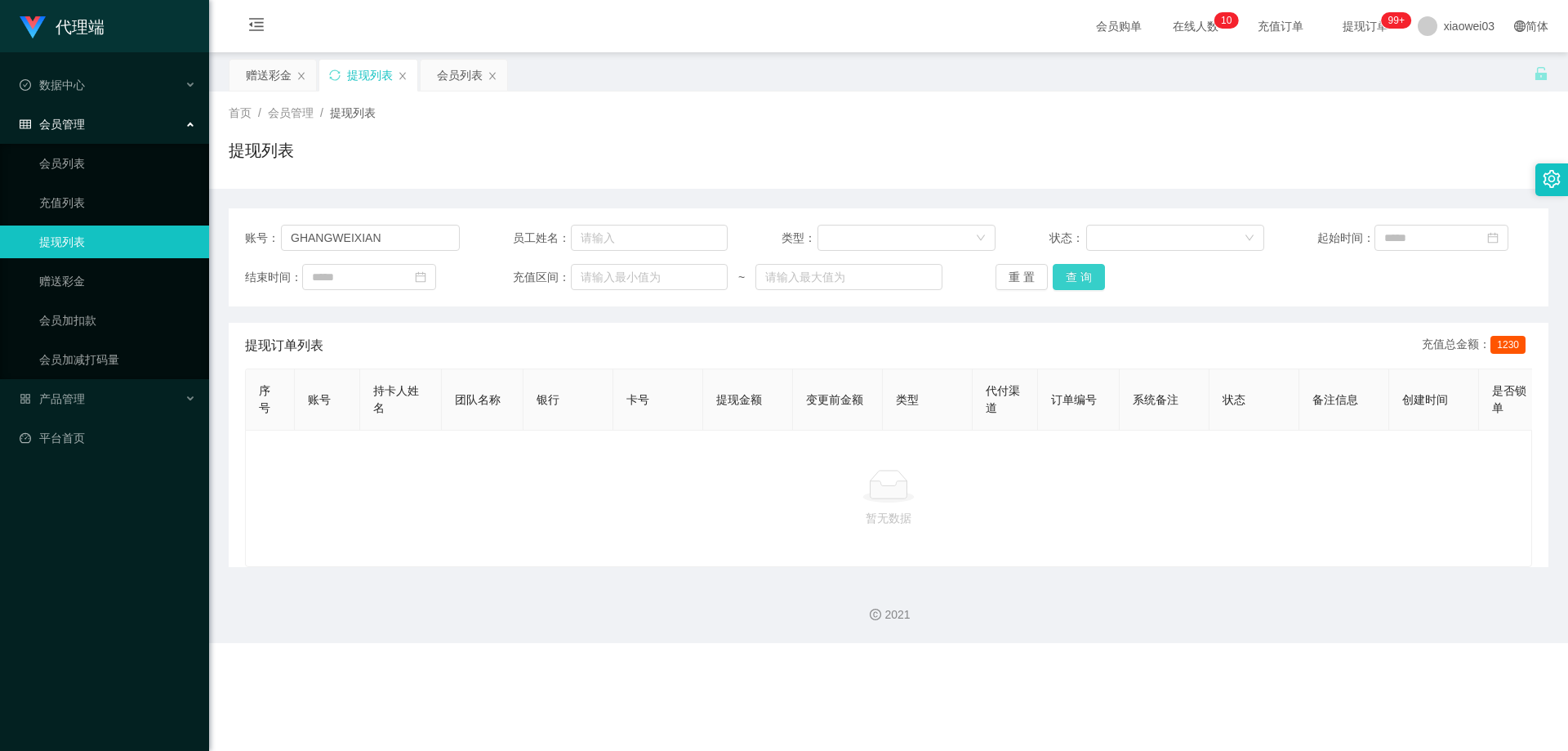
click at [409, 276] on button "查 询" at bounding box center [1079, 277] width 52 height 26
click at [409, 276] on button "查 询" at bounding box center [1088, 277] width 70 height 26
click at [409, 276] on div "重 置 查 询" at bounding box center [1103, 277] width 215 height 26
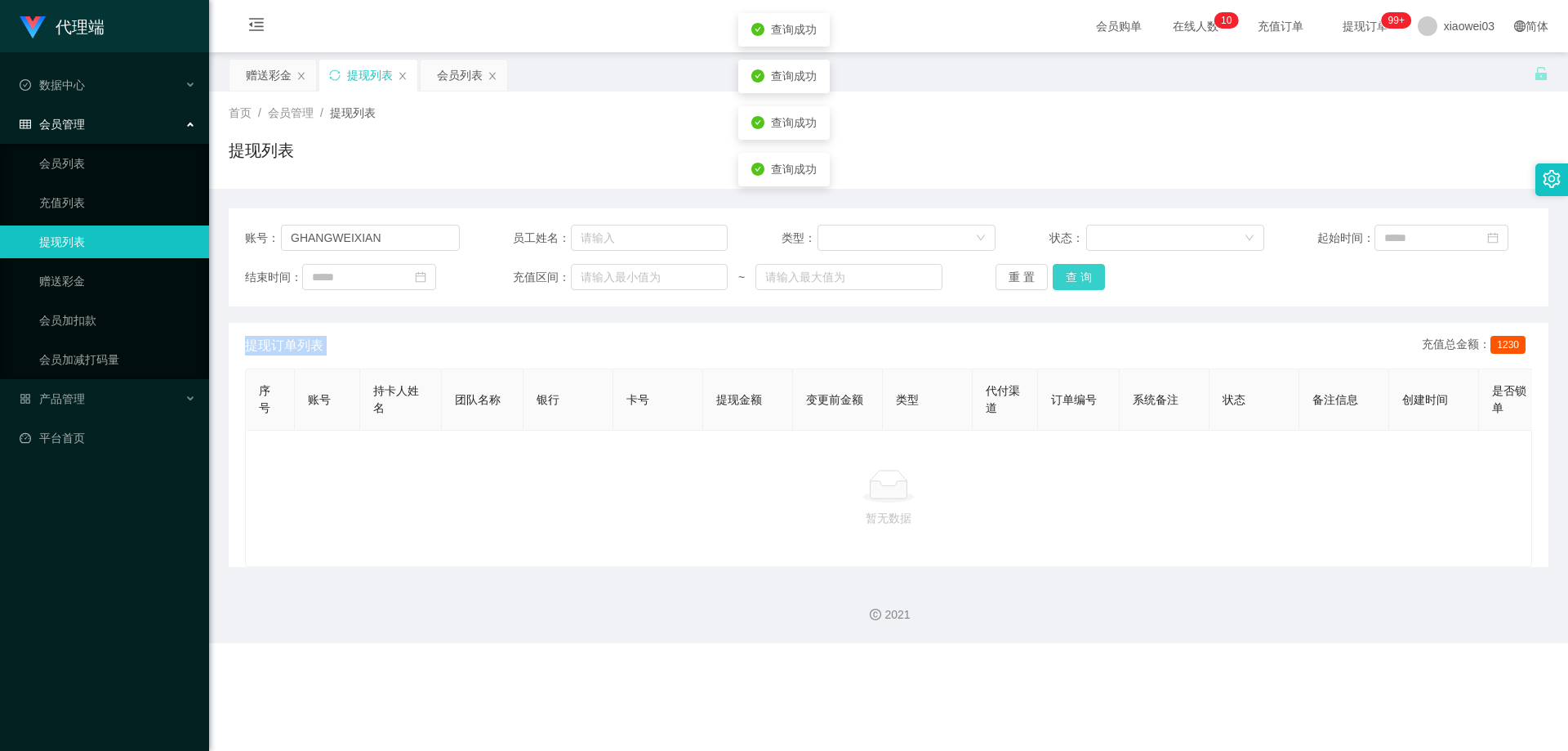
click at [409, 276] on button "查 询" at bounding box center [1079, 277] width 52 height 26
click at [409, 276] on div "重 置 查 询" at bounding box center [1103, 277] width 215 height 26
click at [409, 276] on button "查 询" at bounding box center [1079, 277] width 52 height 26
click at [409, 276] on div "重 置 查 询" at bounding box center [1103, 277] width 215 height 26
click at [409, 276] on button "查 询" at bounding box center [1079, 277] width 52 height 26
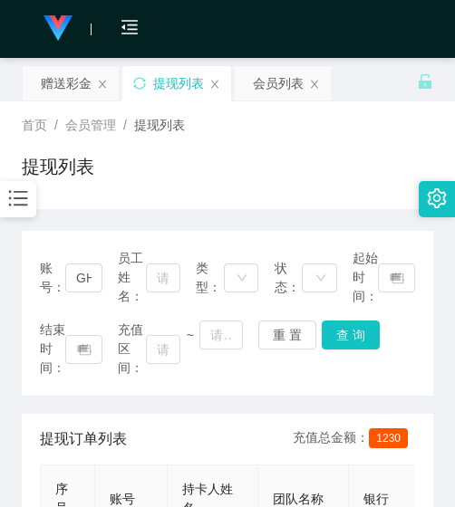
click at [13, 199] on icon "图标: bars" at bounding box center [18, 199] width 24 height 24
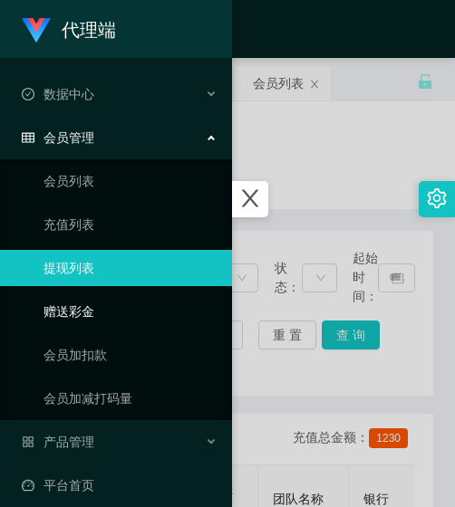
click at [69, 311] on link "赠送彩金" at bounding box center [130, 312] width 174 height 36
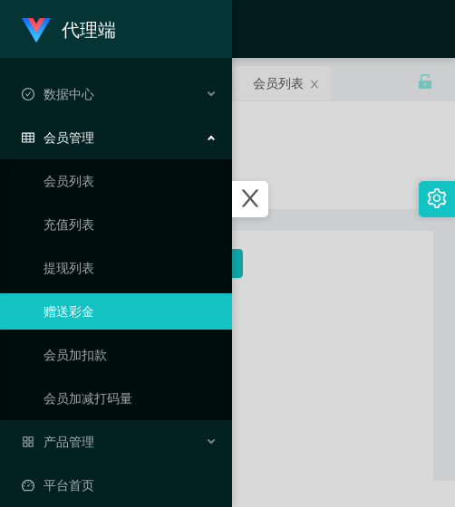
click at [297, 237] on div at bounding box center [227, 253] width 455 height 507
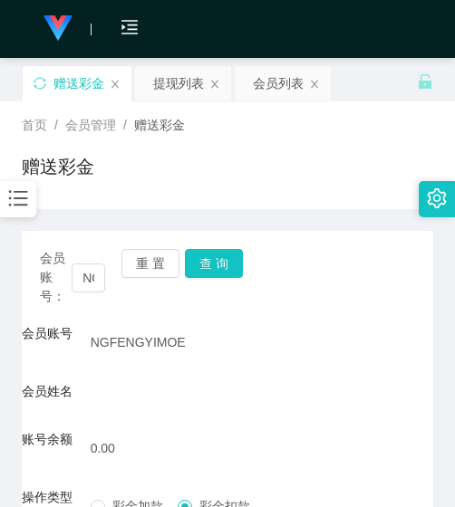
click at [178, 270] on div "重 置 查 询" at bounding box center [153, 277] width 65 height 57
click at [163, 275] on button "重 置" at bounding box center [150, 263] width 58 height 29
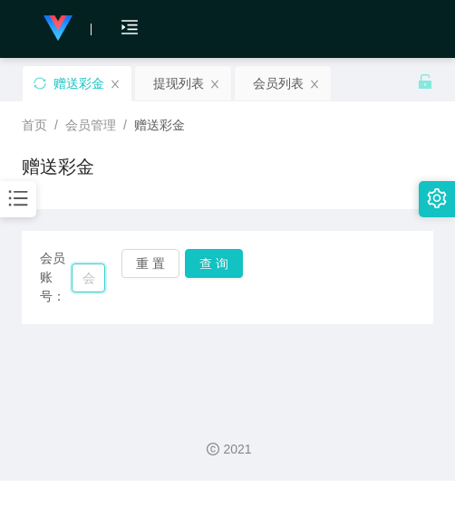
click at [86, 282] on input "text" at bounding box center [89, 278] width 34 height 29
paste input "tsk1998"
type input "tsk1998"
click at [207, 263] on button "查 询" at bounding box center [214, 263] width 58 height 29
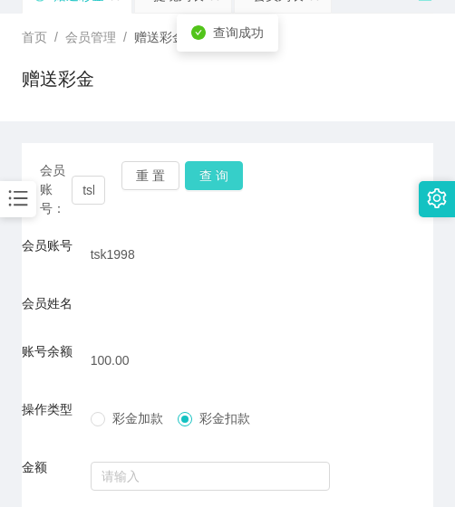
scroll to position [181, 0]
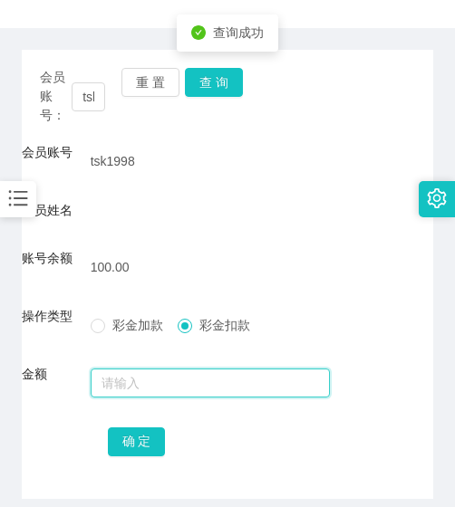
click at [157, 376] on input "text" at bounding box center [211, 383] width 240 height 29
type input "100"
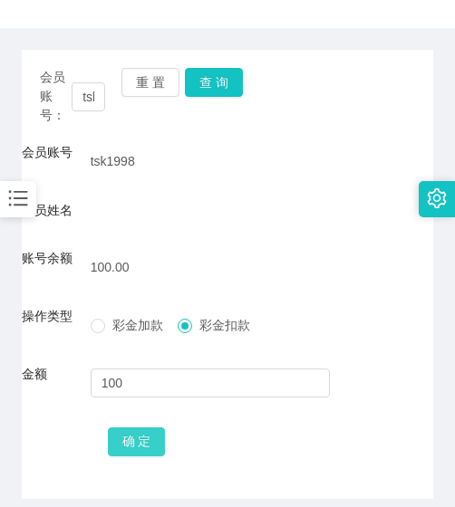
click at [140, 429] on button "确 定" at bounding box center [137, 442] width 58 height 29
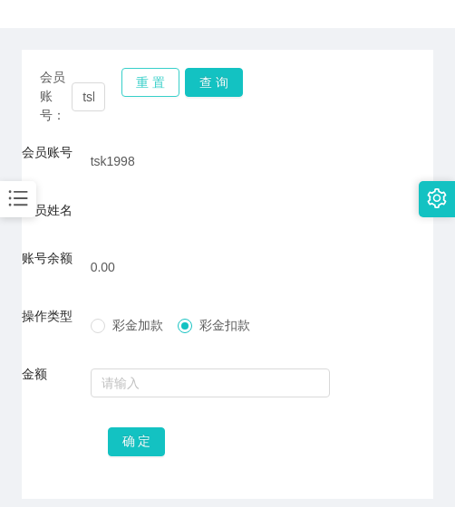
click at [161, 72] on button "重 置" at bounding box center [150, 82] width 58 height 29
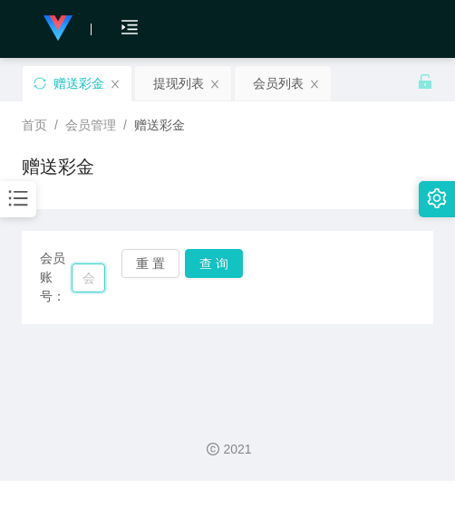
click at [88, 275] on input "text" at bounding box center [89, 278] width 34 height 29
paste input "wei112233"
type input "wei112233"
click at [207, 268] on button "查 询" at bounding box center [214, 263] width 58 height 29
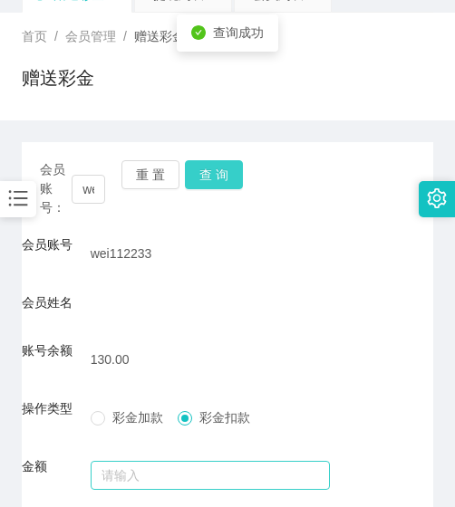
scroll to position [257, 0]
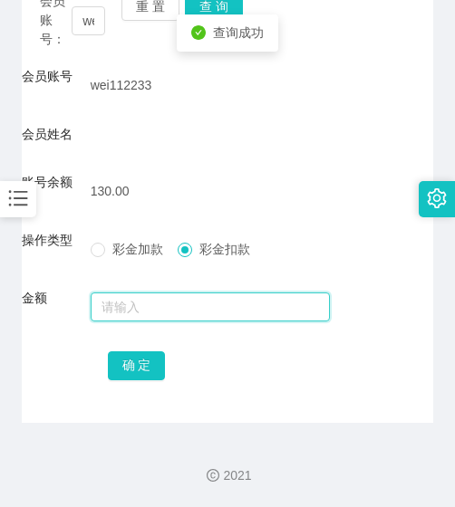
click at [170, 308] on input "text" at bounding box center [211, 307] width 240 height 29
type input "130"
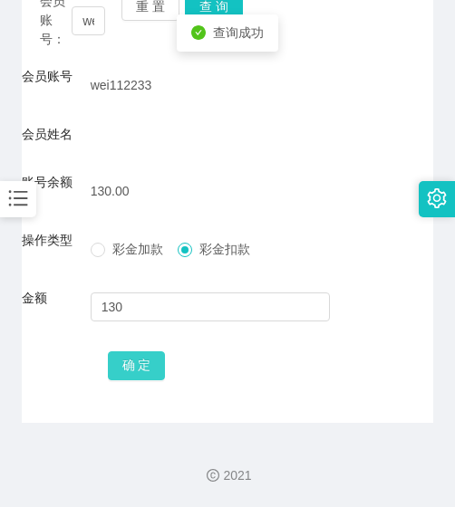
click at [133, 369] on button "确 定" at bounding box center [137, 366] width 58 height 29
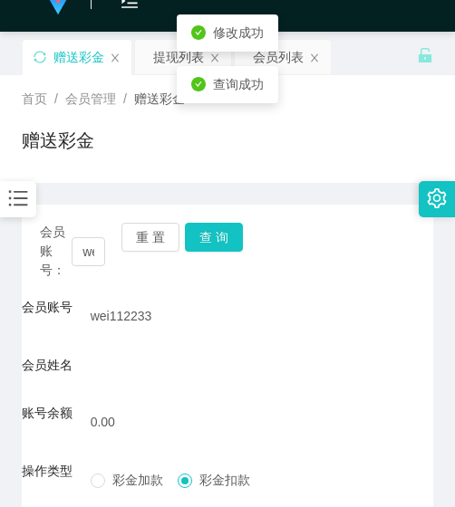
scroll to position [0, 0]
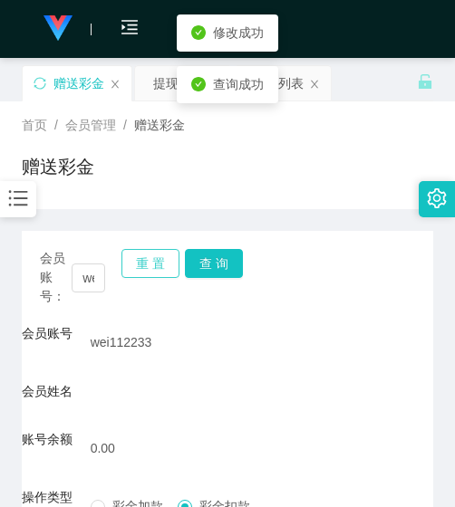
click at [157, 270] on button "重 置" at bounding box center [150, 263] width 58 height 29
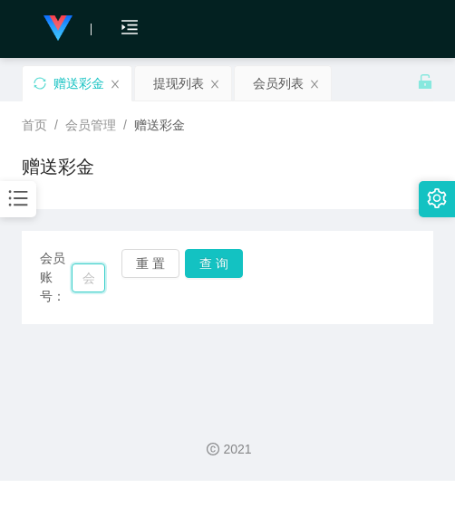
click at [85, 273] on input "text" at bounding box center [89, 278] width 34 height 29
paste input "0146222072"
type input "0146222072"
click at [217, 275] on button "查 询" at bounding box center [214, 263] width 58 height 29
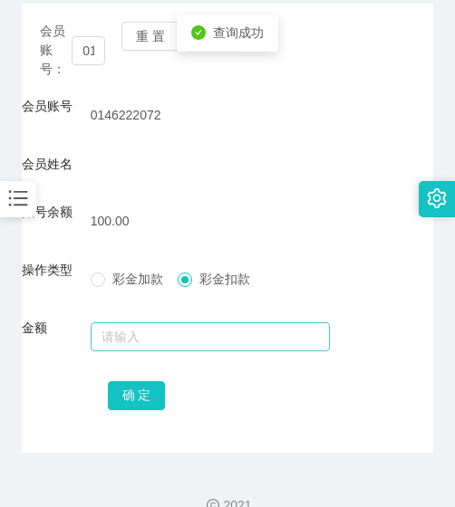
scroll to position [257, 0]
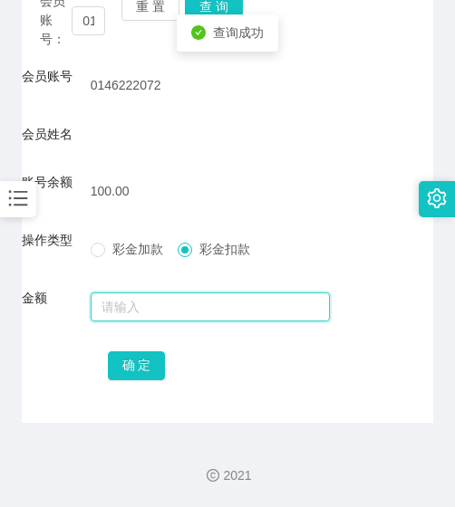
click at [204, 313] on input "text" at bounding box center [211, 307] width 240 height 29
type input "100"
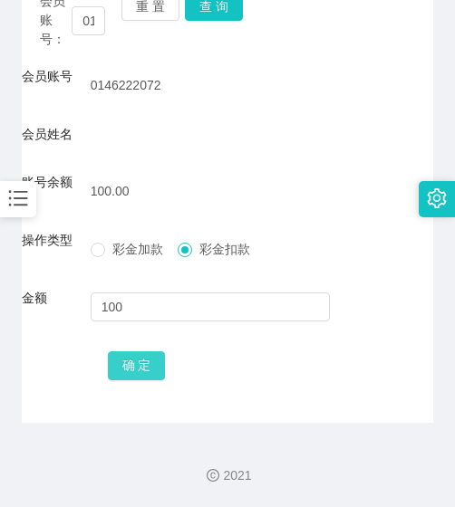
click at [155, 361] on button "确 定" at bounding box center [137, 366] width 58 height 29
click at [169, 23] on div "重 置 查 询" at bounding box center [153, 20] width 65 height 57
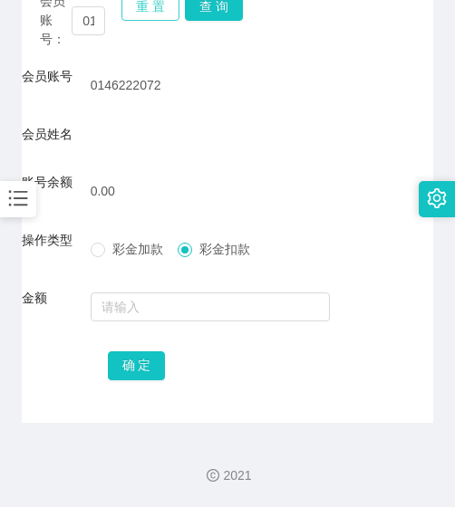
click at [168, 20] on button "重 置" at bounding box center [150, 6] width 58 height 29
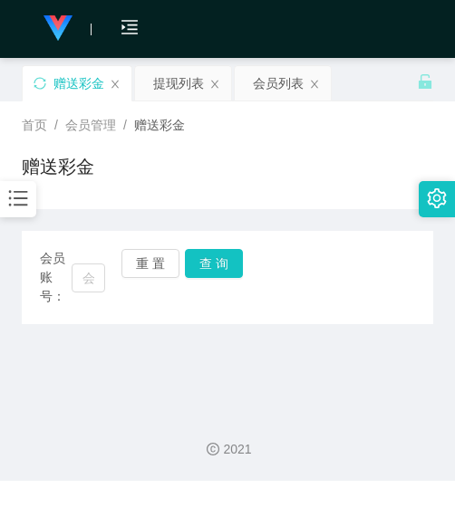
click at [76, 297] on div "会员账号：" at bounding box center [72, 277] width 65 height 57
click at [84, 289] on input "text" at bounding box center [89, 278] width 34 height 29
paste input "6122740s"
type input "6122740s"
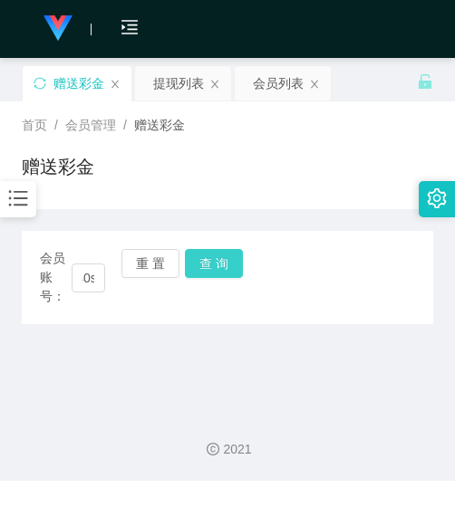
click at [197, 275] on button "查 询" at bounding box center [214, 263] width 58 height 29
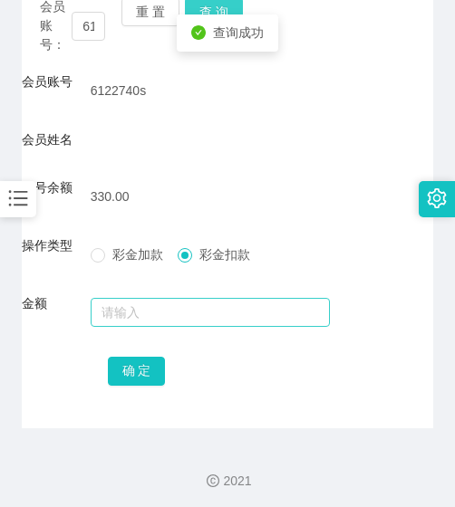
scroll to position [257, 0]
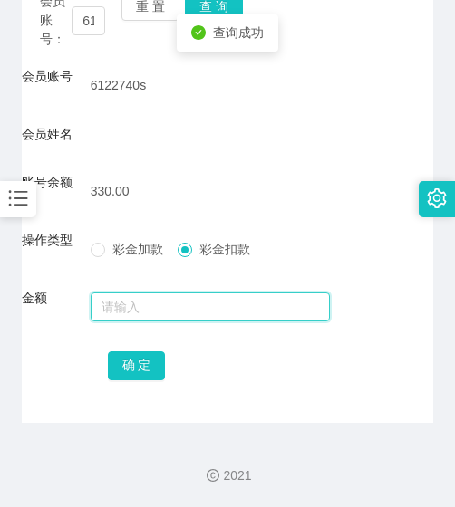
click at [191, 309] on input "text" at bounding box center [211, 307] width 240 height 29
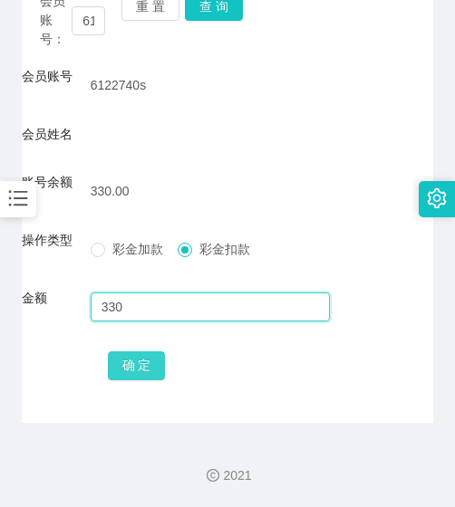
type input "330"
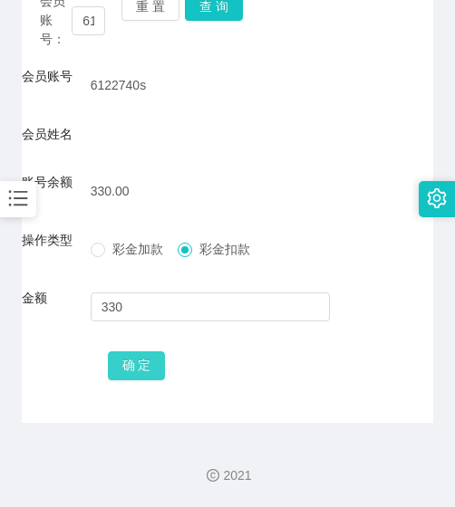
click at [135, 356] on button "确 定" at bounding box center [137, 366] width 58 height 29
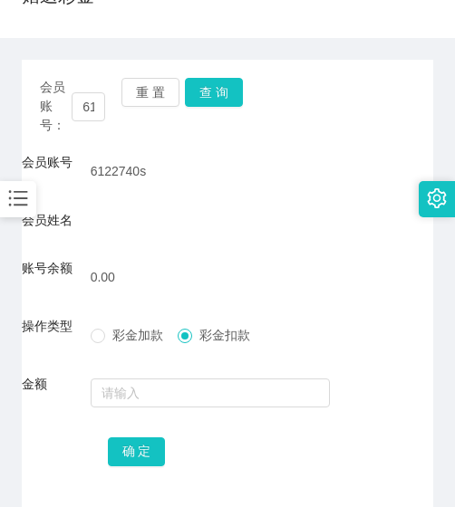
scroll to position [76, 0]
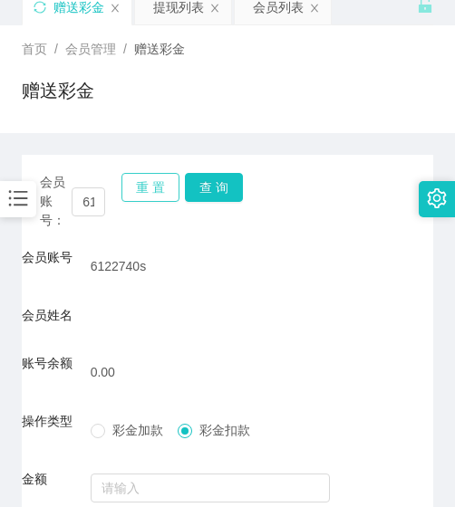
click at [137, 191] on button "重 置" at bounding box center [150, 187] width 58 height 29
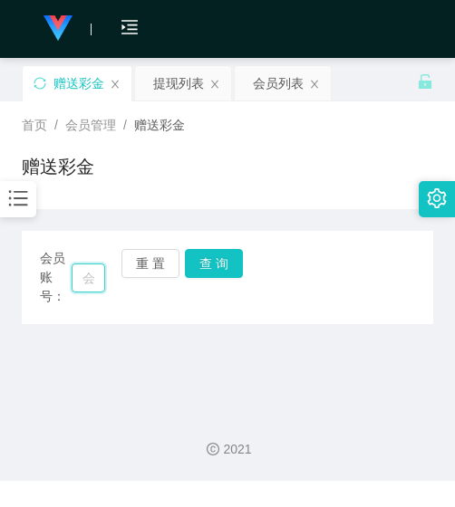
click at [85, 278] on input "text" at bounding box center [89, 278] width 34 height 29
paste input "HAN987"
type input "HAN987"
click at [203, 268] on button "查 询" at bounding box center [214, 263] width 58 height 29
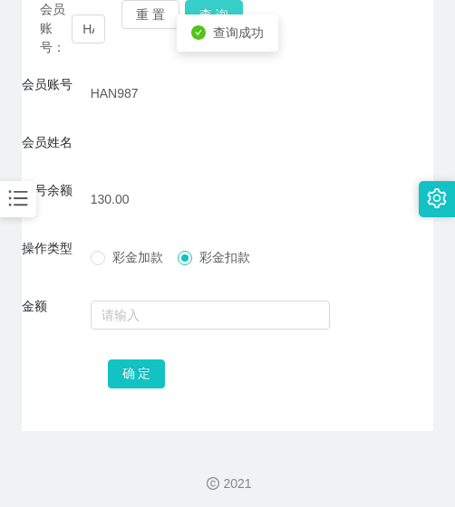
scroll to position [257, 0]
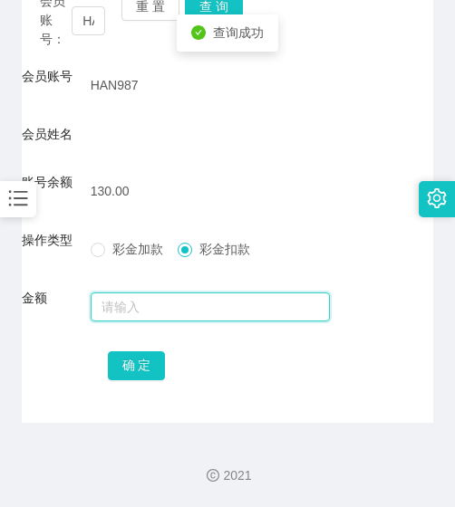
click at [182, 294] on input "text" at bounding box center [211, 307] width 240 height 29
type input "130"
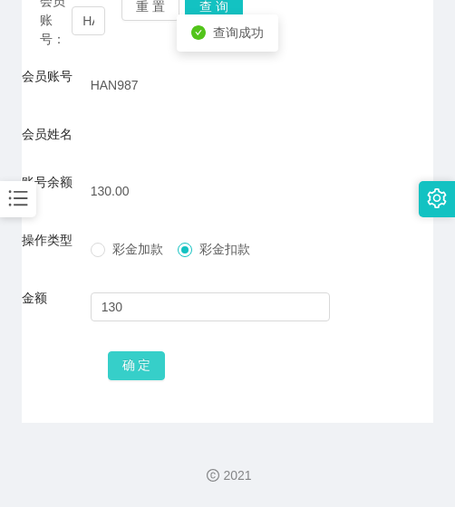
click at [160, 363] on button "确 定" at bounding box center [137, 366] width 58 height 29
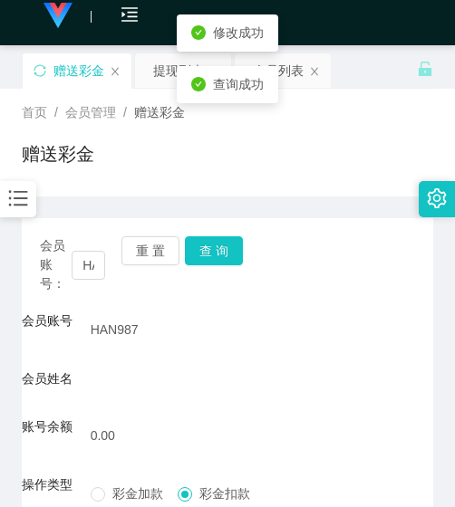
scroll to position [0, 0]
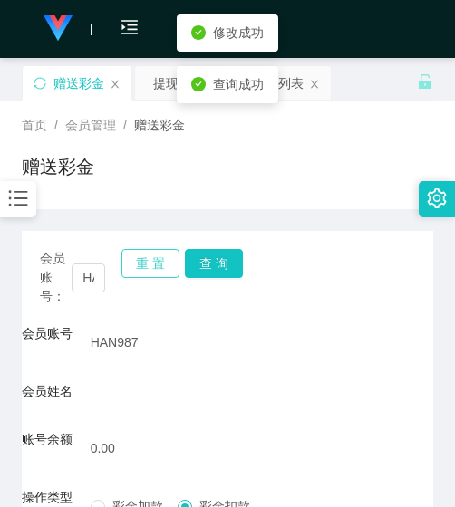
drag, startPoint x: 158, startPoint y: 271, endPoint x: 139, endPoint y: 272, distance: 19.0
click at [157, 271] on button "重 置" at bounding box center [150, 263] width 58 height 29
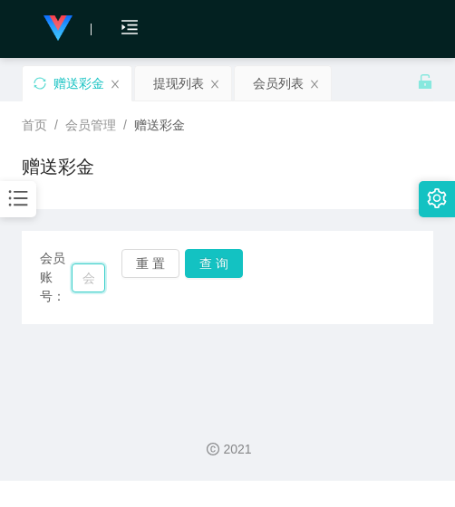
click at [96, 271] on input "text" at bounding box center [89, 278] width 34 height 29
paste input "0149339817"
type input "0149339817"
click at [222, 266] on button "查 询" at bounding box center [214, 263] width 58 height 29
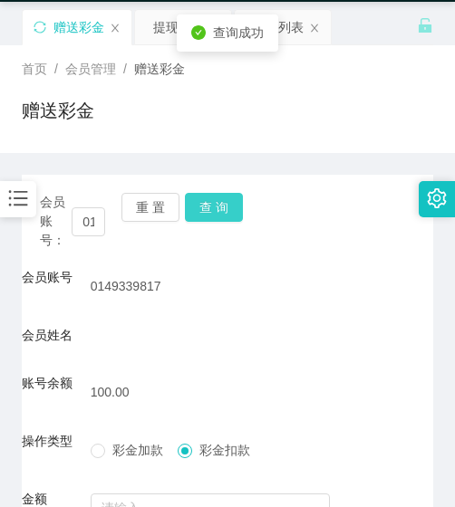
scroll to position [257, 0]
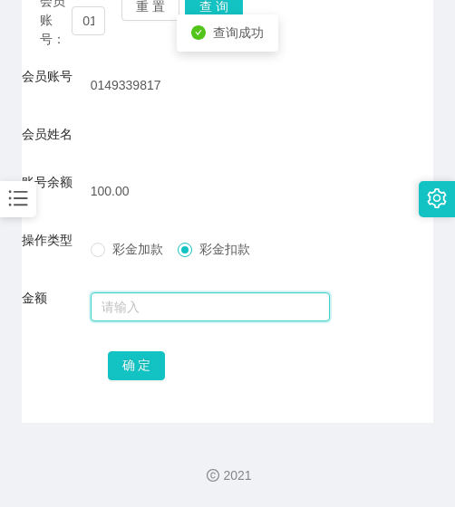
click at [190, 306] on input "text" at bounding box center [211, 307] width 240 height 29
type input "100"
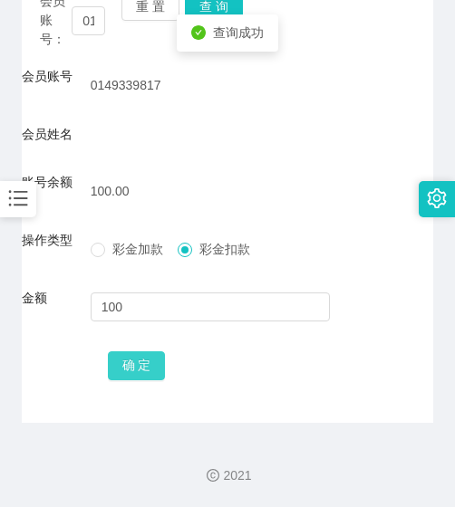
click at [140, 363] on button "确 定" at bounding box center [137, 366] width 58 height 29
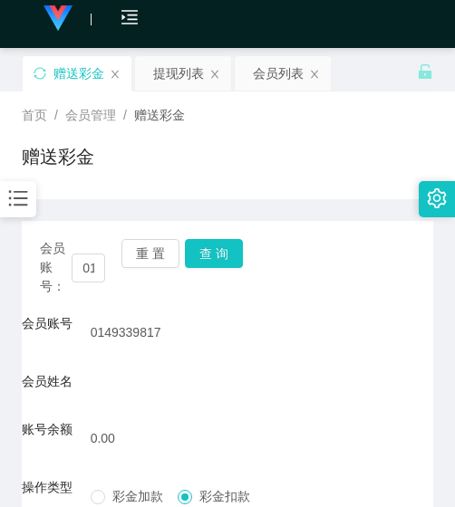
scroll to position [0, 0]
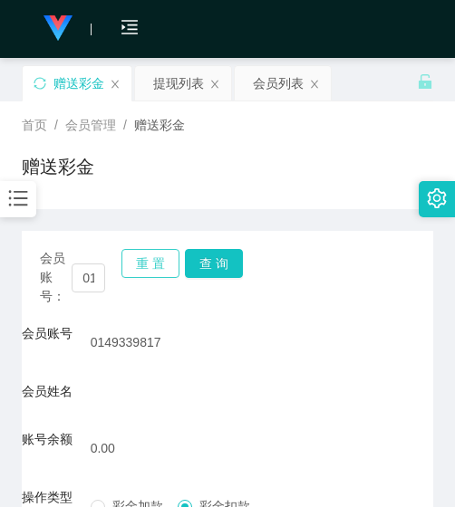
click at [150, 262] on button "重 置" at bounding box center [150, 263] width 58 height 29
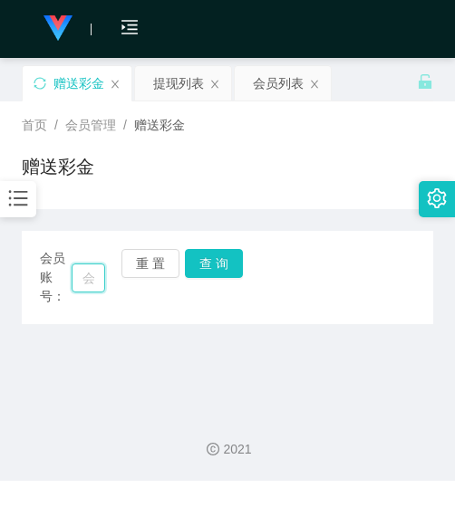
click at [89, 278] on input "text" at bounding box center [89, 278] width 34 height 29
paste input "NGFENGYIMOE"
type input "NGFENGYIMOE"
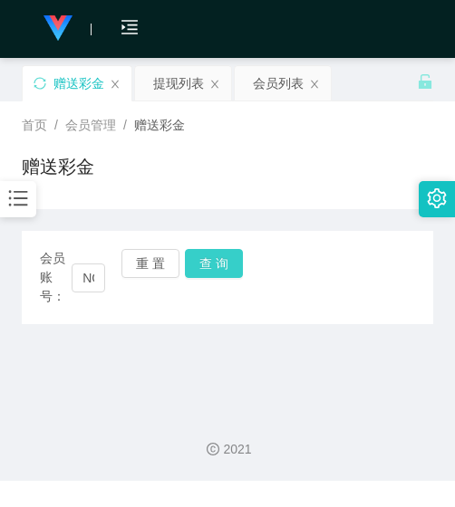
click at [221, 265] on button "查 询" at bounding box center [214, 263] width 58 height 29
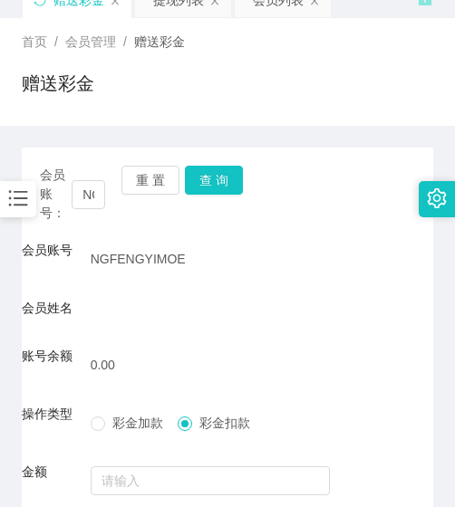
scroll to position [76, 0]
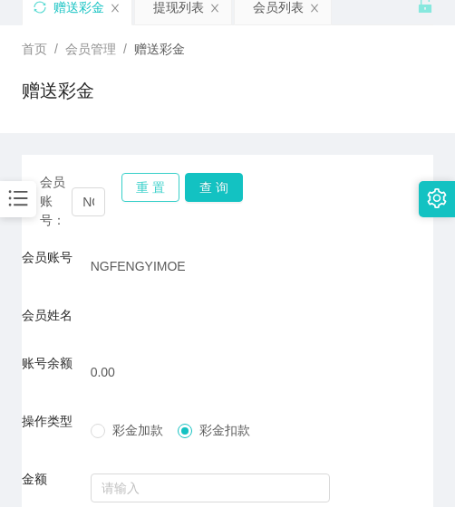
drag, startPoint x: 157, startPoint y: 175, endPoint x: 155, endPoint y: 186, distance: 11.0
click at [157, 176] on button "重 置" at bounding box center [150, 187] width 58 height 29
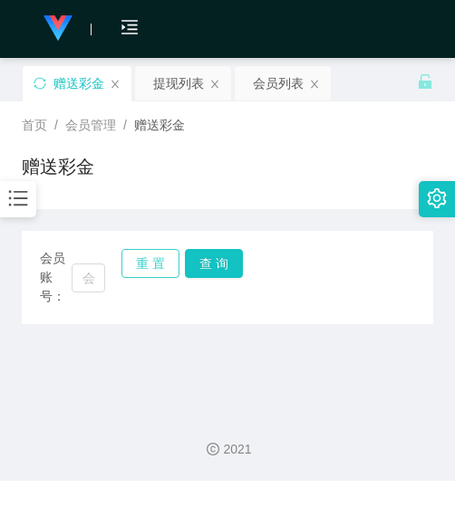
scroll to position [0, 0]
click at [89, 271] on input "text" at bounding box center [89, 278] width 34 height 29
paste input "Ling8001"
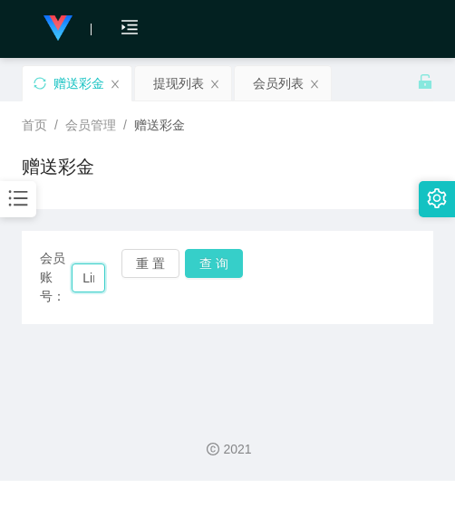
scroll to position [0, 40]
type input "Ling8001"
click at [207, 257] on button "查 询" at bounding box center [214, 263] width 58 height 29
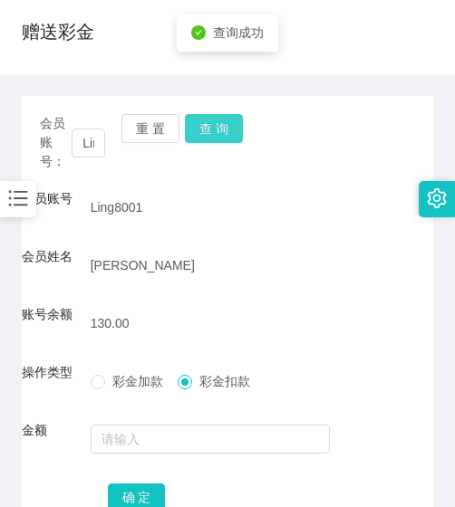
scroll to position [267, 0]
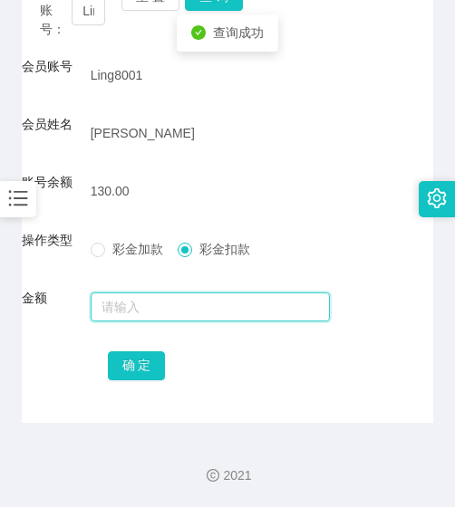
click at [186, 294] on input "text" at bounding box center [211, 307] width 240 height 29
type input "130"
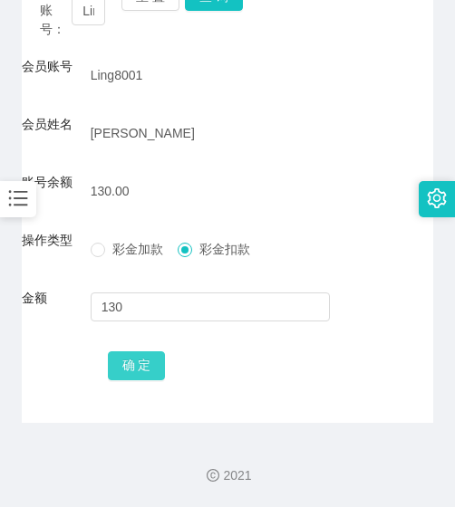
click at [151, 361] on button "确 定" at bounding box center [137, 366] width 58 height 29
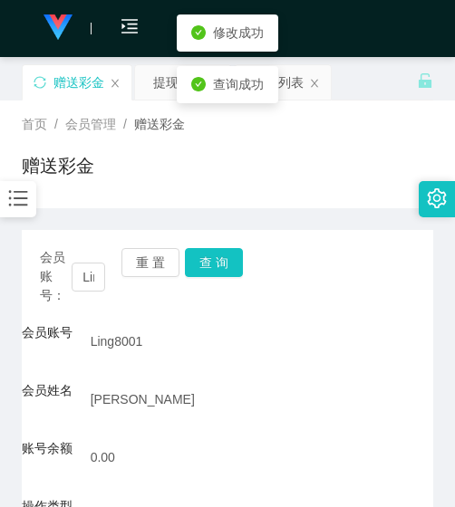
scroll to position [0, 0]
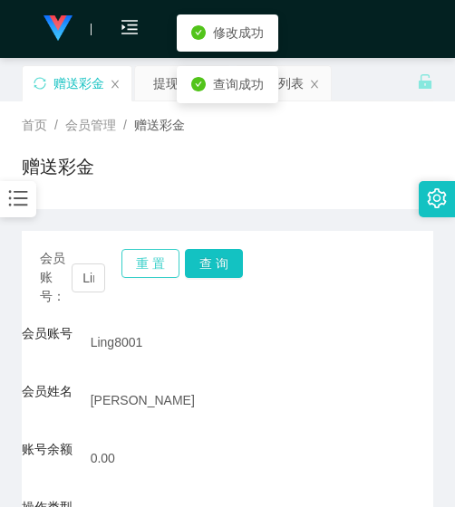
click at [146, 272] on button "重 置" at bounding box center [150, 263] width 58 height 29
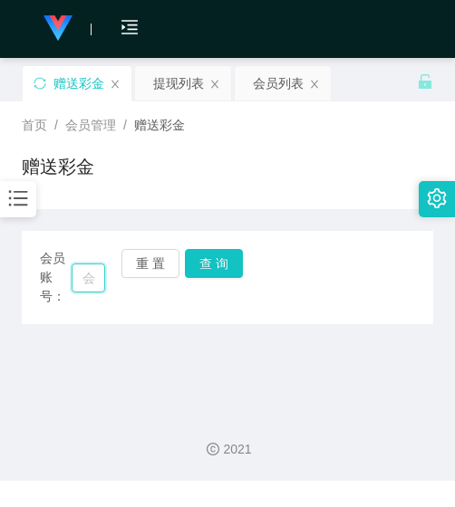
click at [88, 272] on input "text" at bounding box center [89, 278] width 34 height 29
paste input "soonliang9913"
type input "soonliang9913"
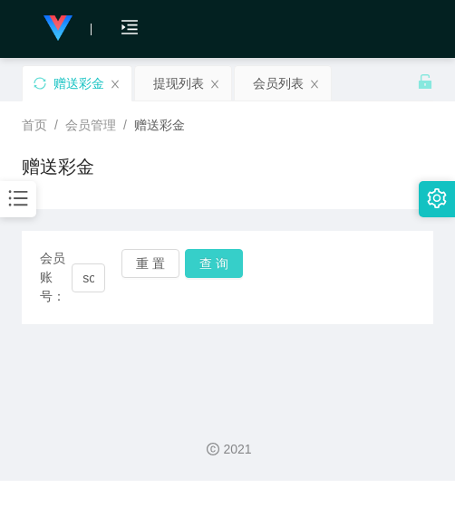
drag, startPoint x: 179, startPoint y: 268, endPoint x: 198, endPoint y: 270, distance: 19.1
click at [187, 269] on div "重 置 查 询" at bounding box center [153, 277] width 65 height 57
click at [198, 270] on button "查 询" at bounding box center [214, 263] width 58 height 29
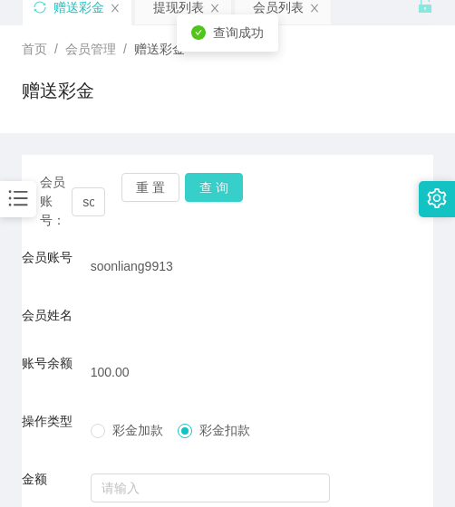
scroll to position [257, 0]
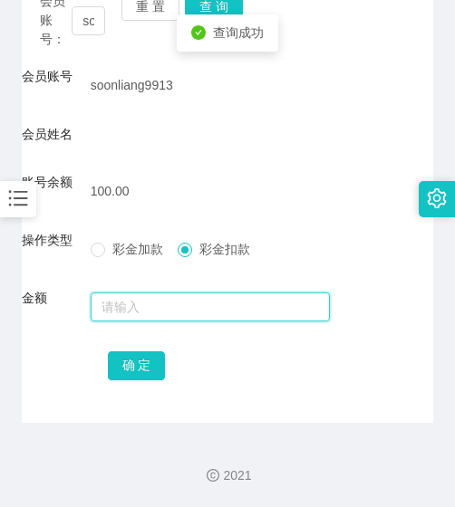
click at [136, 307] on input "text" at bounding box center [211, 307] width 240 height 29
type input "100"
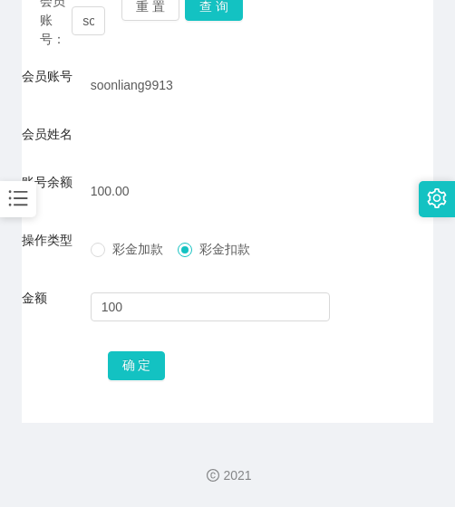
click at [140, 381] on div "确 定" at bounding box center [228, 365] width 240 height 36
click at [138, 364] on button "确 定" at bounding box center [137, 366] width 58 height 29
click at [162, 16] on button "重 置" at bounding box center [150, 6] width 58 height 29
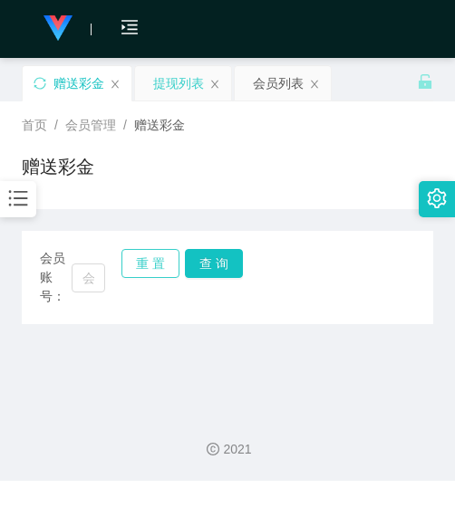
scroll to position [0, 0]
click at [79, 269] on input "text" at bounding box center [89, 278] width 34 height 29
paste input "eline"
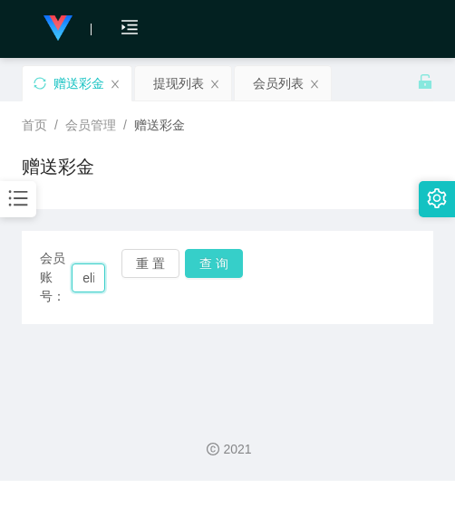
scroll to position [0, 15]
type input "eline"
click at [227, 255] on button "查 询" at bounding box center [214, 263] width 58 height 29
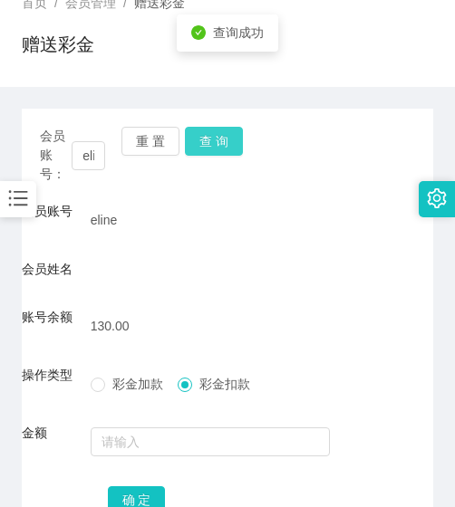
scroll to position [257, 0]
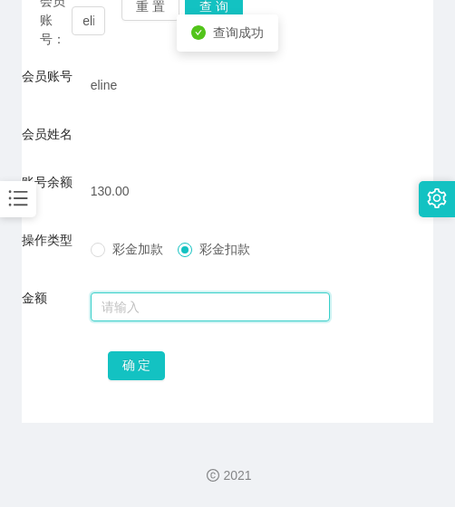
click at [158, 307] on input "text" at bounding box center [211, 307] width 240 height 29
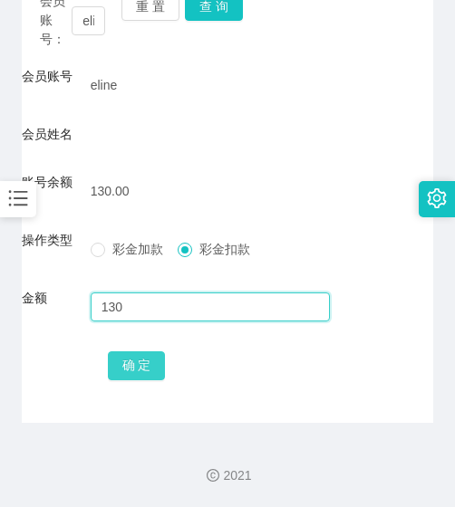
type input "130"
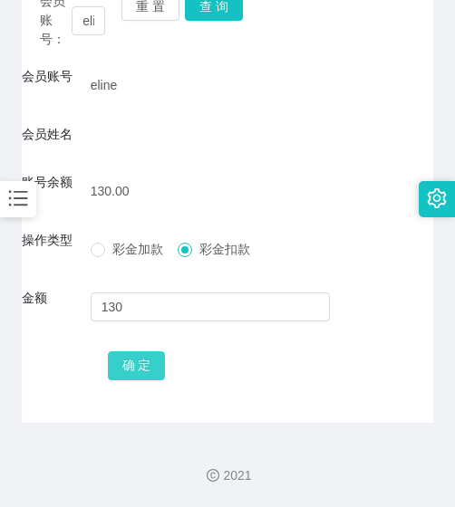
click at [149, 363] on button "确 定" at bounding box center [137, 366] width 58 height 29
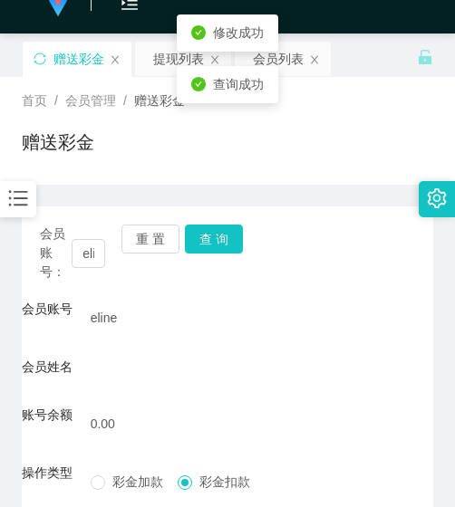
scroll to position [0, 0]
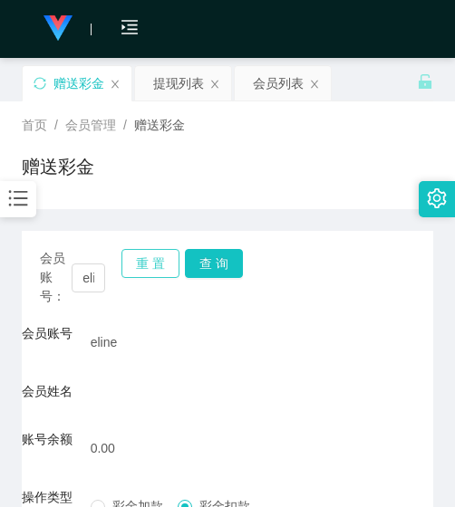
click at [150, 270] on button "重 置" at bounding box center [150, 263] width 58 height 29
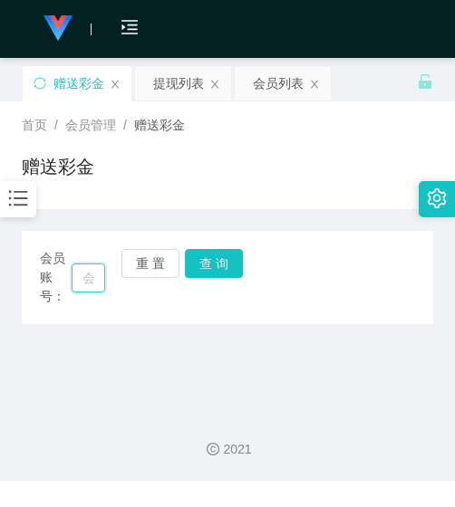
click at [103, 284] on input "text" at bounding box center [89, 278] width 34 height 29
paste input "jiasheng"
type input "jiasheng"
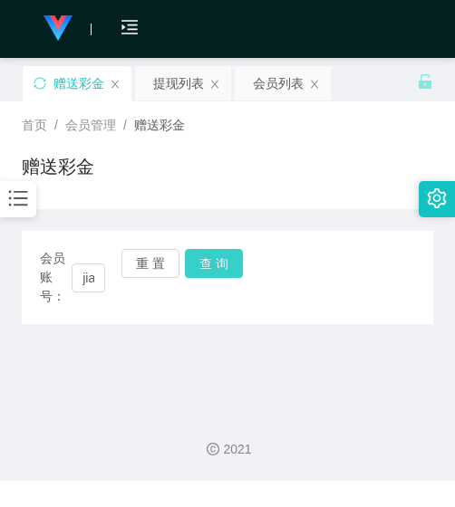
click at [188, 263] on button "查 询" at bounding box center [214, 263] width 58 height 29
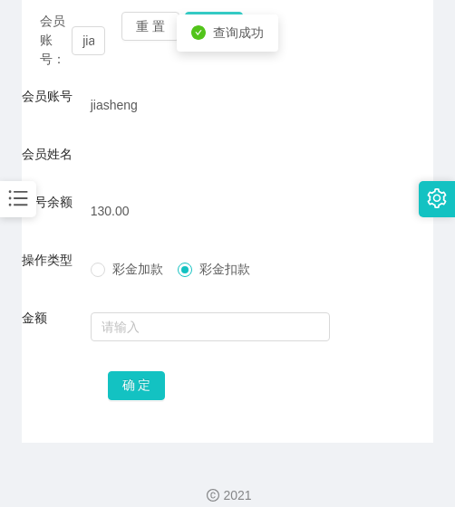
scroll to position [257, 0]
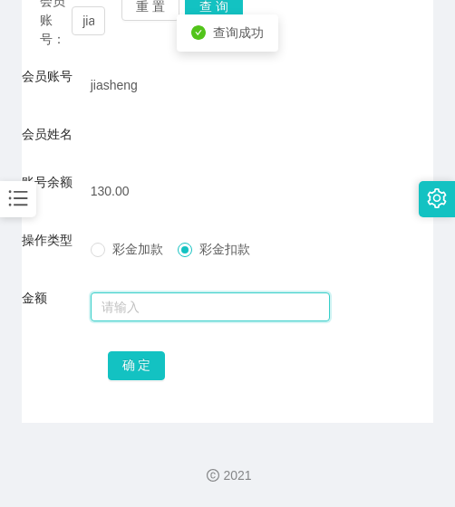
click at [158, 308] on input "text" at bounding box center [211, 307] width 240 height 29
type input "130"
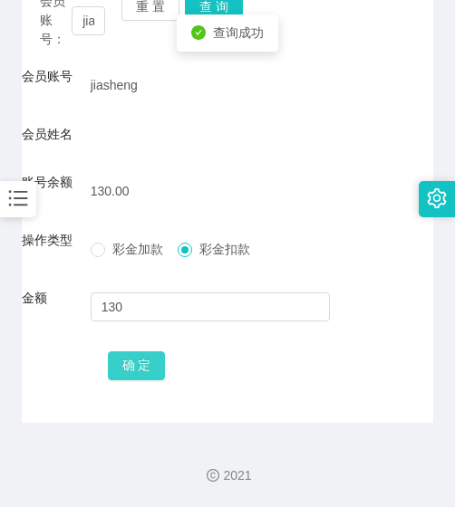
click at [141, 379] on button "确 定" at bounding box center [137, 366] width 58 height 29
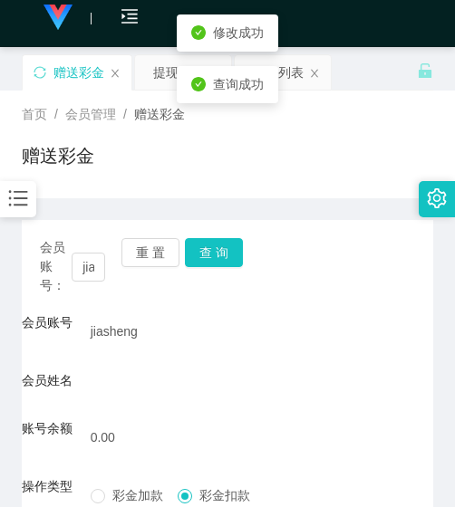
scroll to position [0, 0]
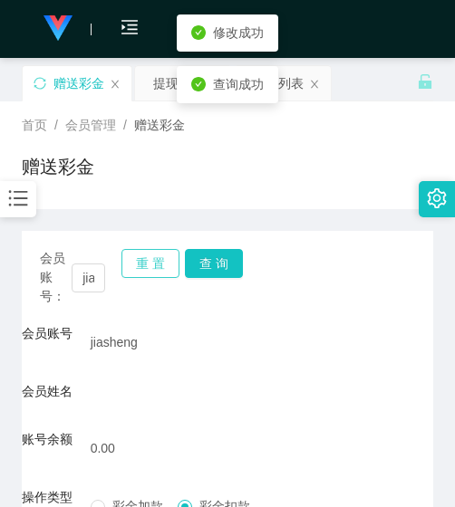
click at [164, 267] on button "重 置" at bounding box center [150, 263] width 58 height 29
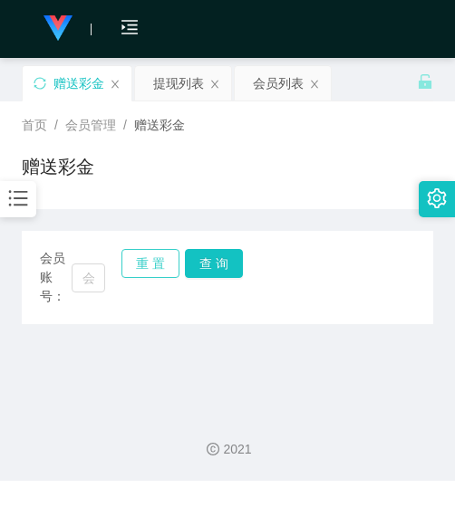
click at [153, 261] on button "重 置" at bounding box center [150, 263] width 58 height 29
click at [94, 281] on input "text" at bounding box center [89, 278] width 34 height 29
paste input "01128756698"
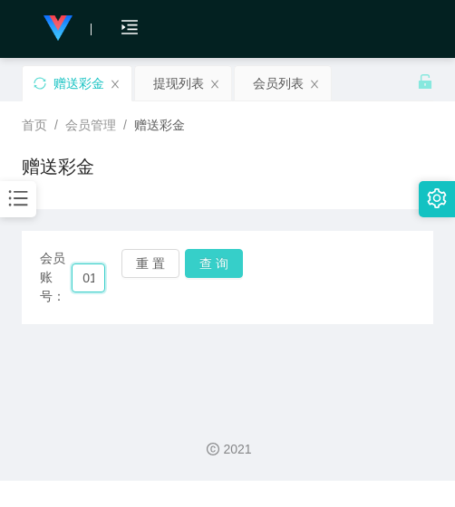
scroll to position [0, 64]
type input "01128756698"
click at [221, 261] on button "查 询" at bounding box center [214, 263] width 58 height 29
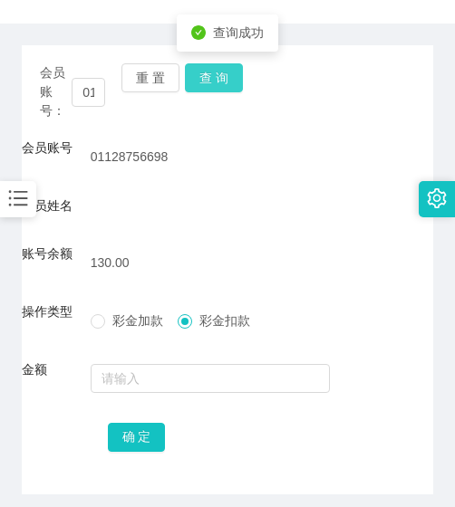
scroll to position [257, 0]
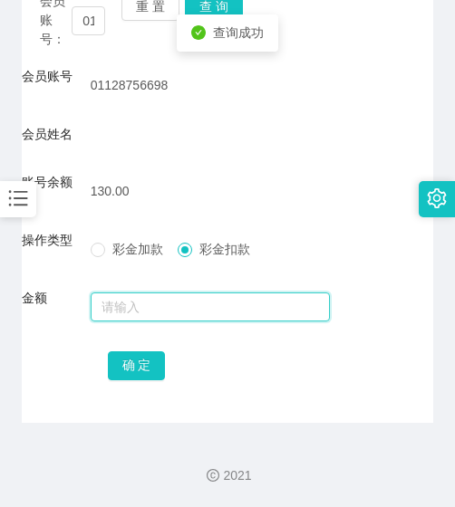
click at [186, 309] on input "text" at bounding box center [211, 307] width 240 height 29
type input "130"
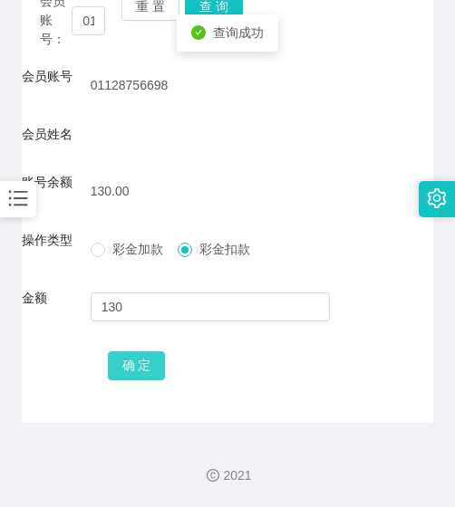
click at [135, 363] on button "确 定" at bounding box center [137, 366] width 58 height 29
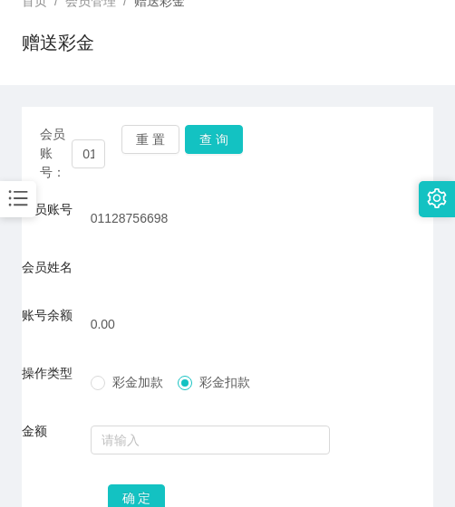
scroll to position [76, 0]
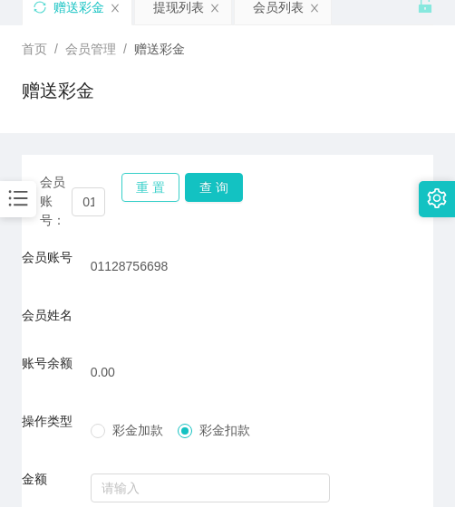
drag, startPoint x: 149, startPoint y: 181, endPoint x: 144, endPoint y: 189, distance: 9.3
click at [149, 181] on button "重 置" at bounding box center [150, 187] width 58 height 29
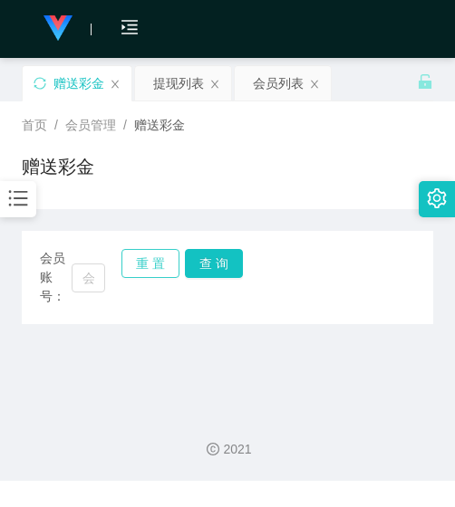
scroll to position [0, 0]
click at [93, 279] on input "text" at bounding box center [89, 278] width 34 height 29
paste input "Faridah8816"
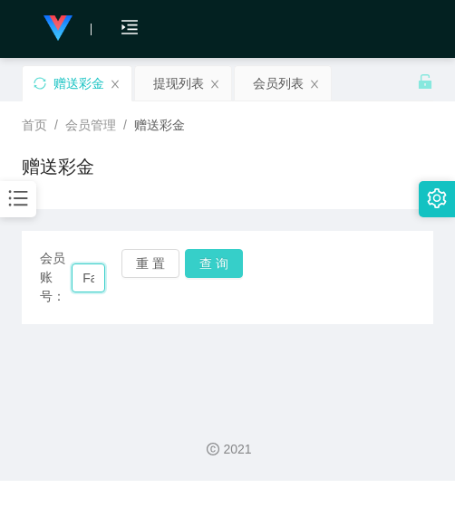
scroll to position [0, 57]
type input "Faridah8816"
click at [204, 273] on button "查 询" at bounding box center [214, 263] width 58 height 29
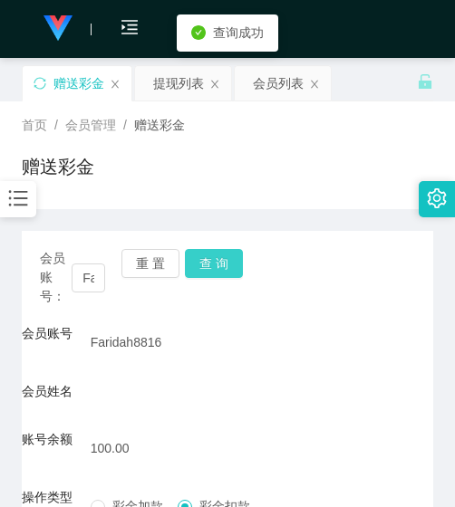
scroll to position [257, 0]
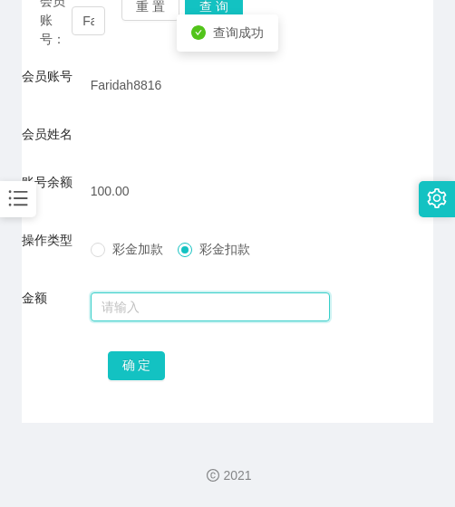
click at [193, 297] on input "text" at bounding box center [211, 307] width 240 height 29
type input "100"
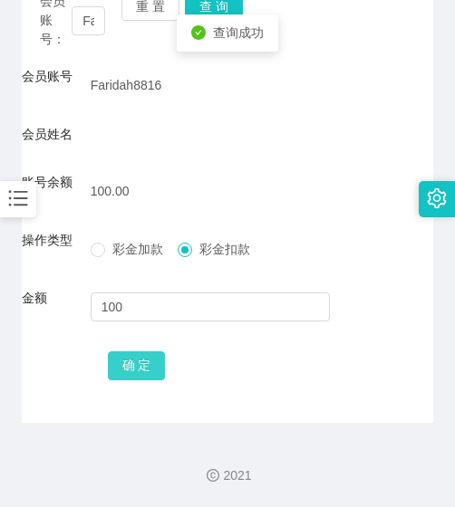
click at [138, 361] on button "确 定" at bounding box center [137, 366] width 58 height 29
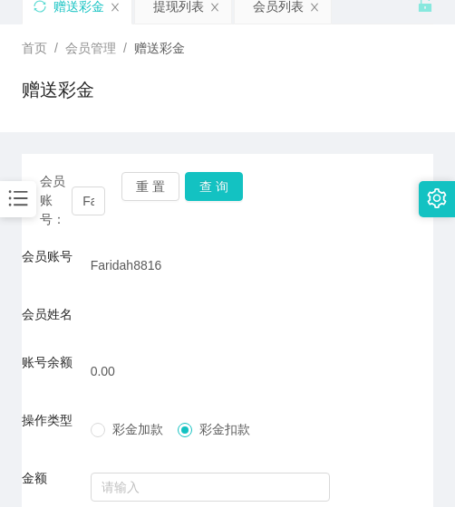
scroll to position [76, 0]
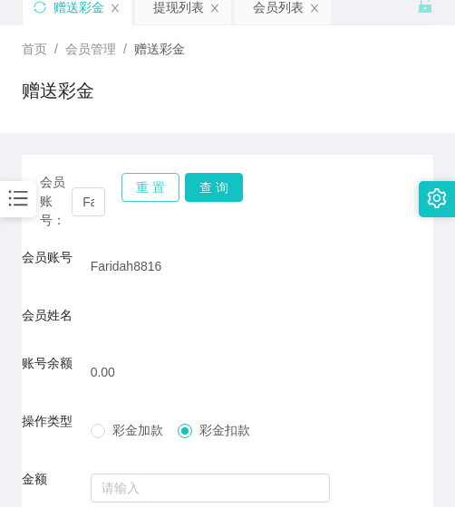
click at [162, 193] on button "重 置" at bounding box center [150, 187] width 58 height 29
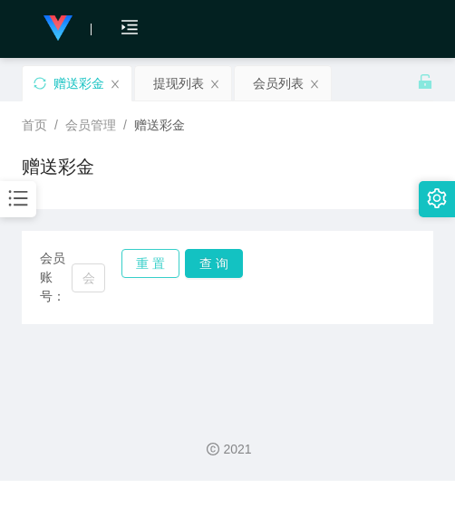
scroll to position [0, 0]
click at [95, 298] on div "会员账号：" at bounding box center [72, 277] width 65 height 57
click at [95, 287] on input "text" at bounding box center [89, 278] width 34 height 29
paste input "Kfcyoyo"
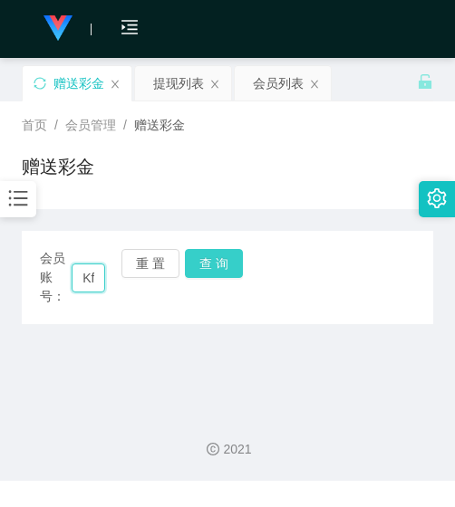
scroll to position [0, 33]
type input "Kfcyoyo"
click at [231, 259] on button "查 询" at bounding box center [214, 263] width 58 height 29
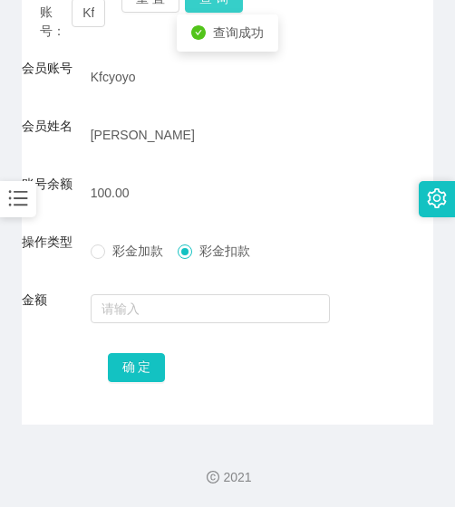
scroll to position [267, 0]
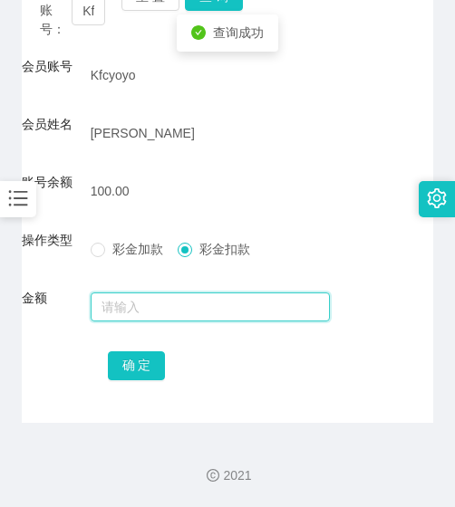
click at [197, 294] on input "text" at bounding box center [211, 307] width 240 height 29
type input "100"
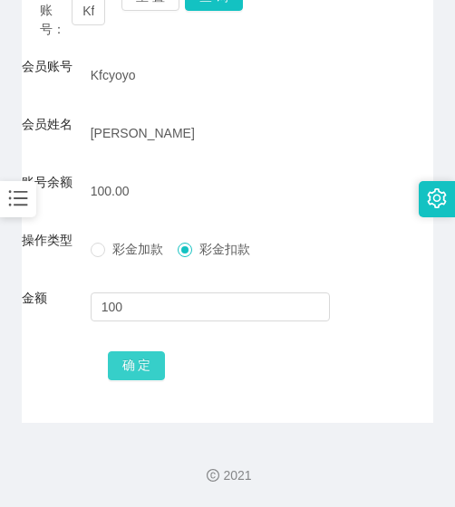
click at [163, 362] on button "确 定" at bounding box center [137, 366] width 58 height 29
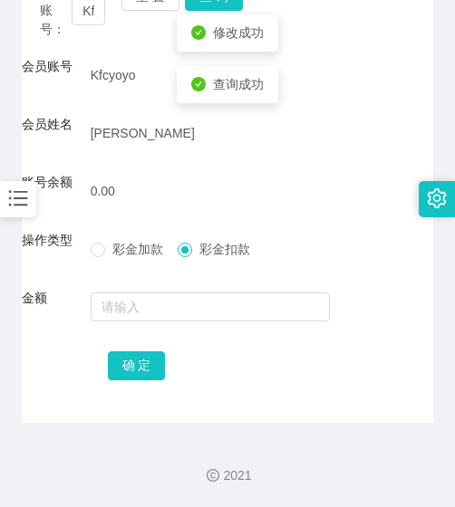
click at [82, 404] on div "会员账号： Kfcyoyo 重 置 查 询 会员账号 Kfcyoyo 会员姓名 [PERSON_NAME] 账号余额 0.00 操作类型 彩金加款 彩金扣款 …" at bounding box center [227, 193] width 411 height 459
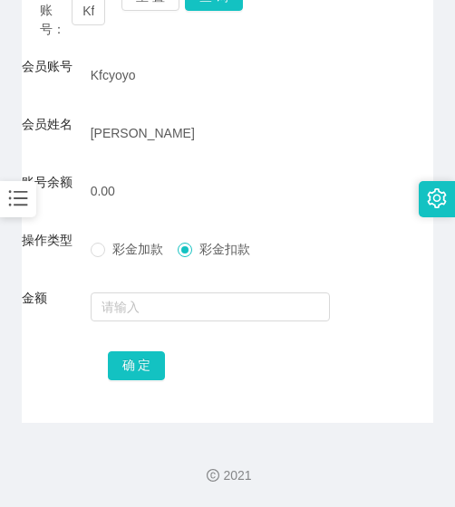
scroll to position [177, 0]
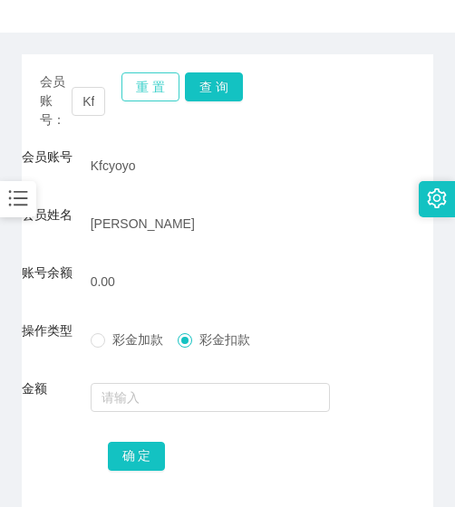
click at [141, 98] on button "重 置" at bounding box center [150, 86] width 58 height 29
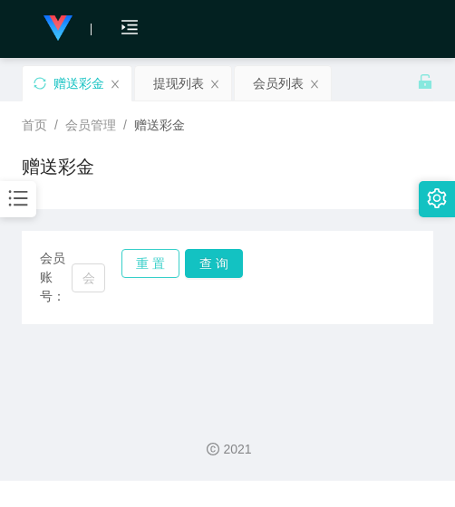
scroll to position [0, 0]
click at [82, 278] on input "text" at bounding box center [89, 278] width 34 height 29
paste input "ppt1688"
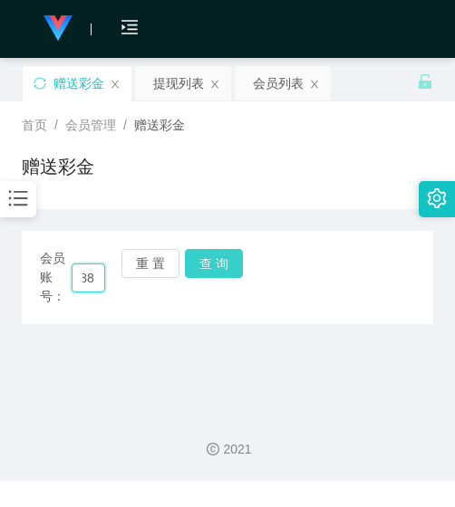
type input "ppt1688"
click at [222, 277] on button "查 询" at bounding box center [214, 263] width 58 height 29
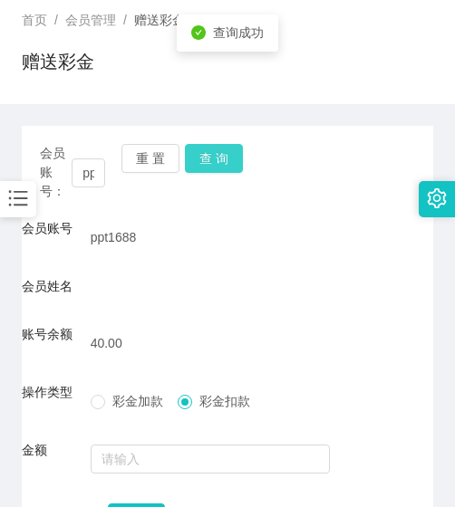
scroll to position [257, 0]
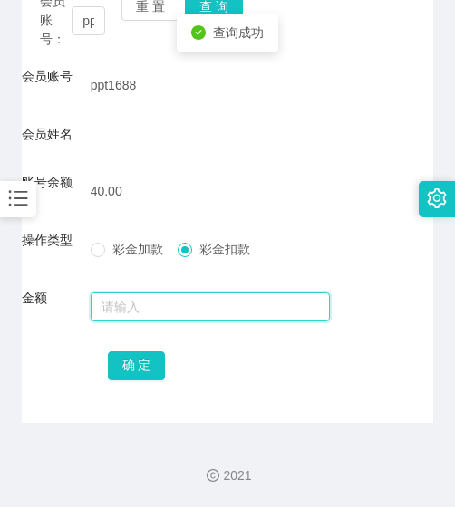
click at [205, 294] on input "text" at bounding box center [211, 307] width 240 height 29
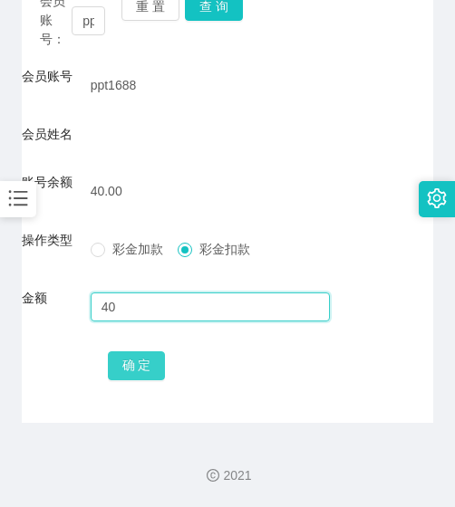
type input "40"
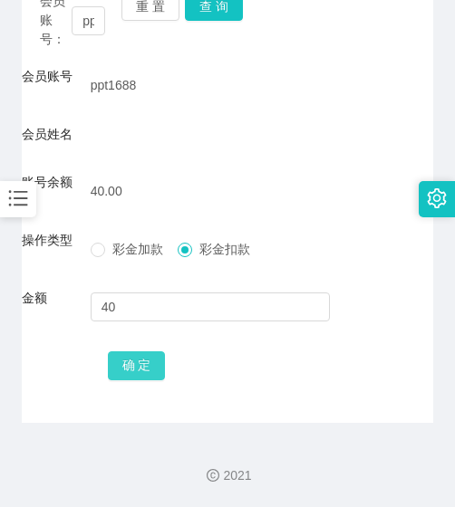
click at [130, 369] on button "确 定" at bounding box center [137, 366] width 58 height 29
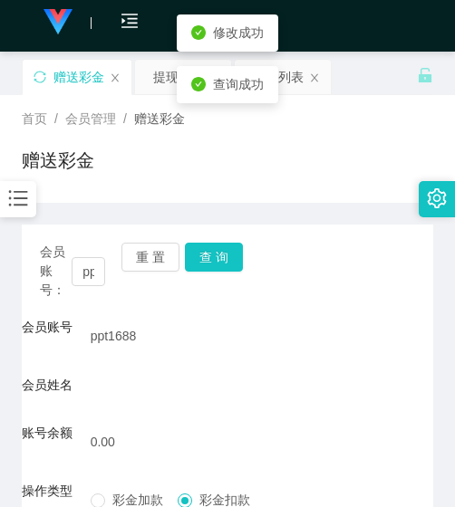
scroll to position [0, 0]
